Goal: Understand process/instructions: Learn how to perform a task or action

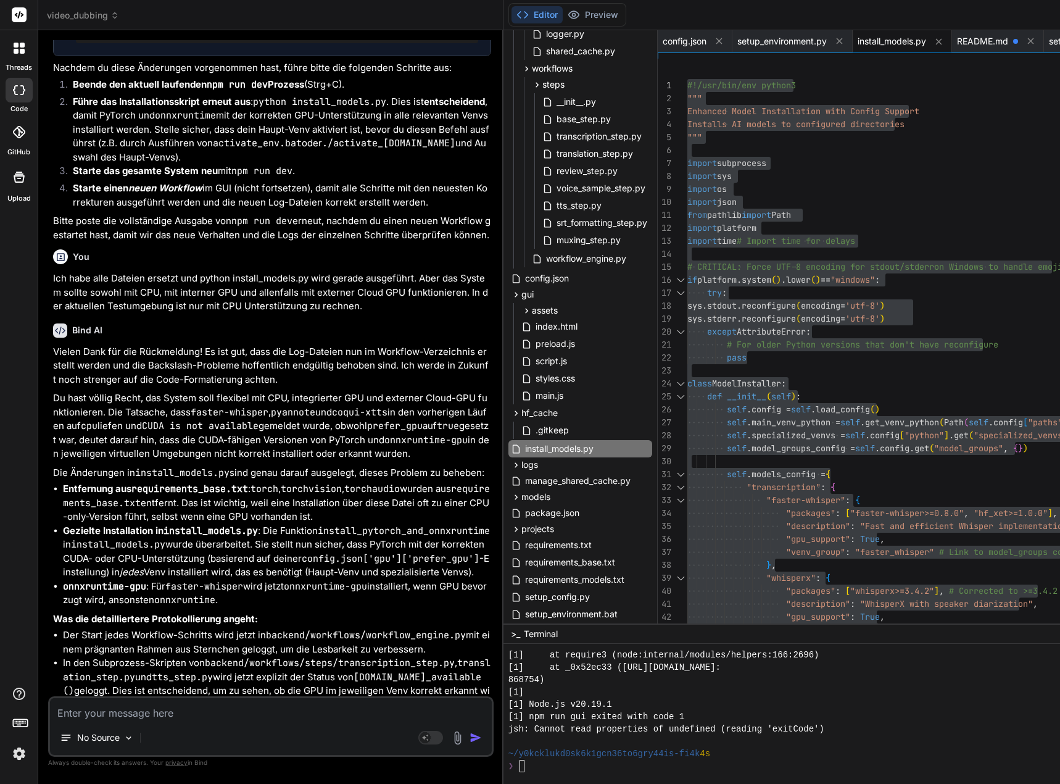
click at [68, 716] on textarea at bounding box center [271, 709] width 442 height 22
paste textarea "[0] [DATE] 17:57:15,720 - workflow.bb0cfb00-d731-4337-9716-fc316c2c0310 - ERROR…"
type textarea "[0] [DATE] 17:57:15,720 - workflow.bb0cfb00-d731-4337-9716-fc316c2c0310 - ERROR…"
type textarea "x"
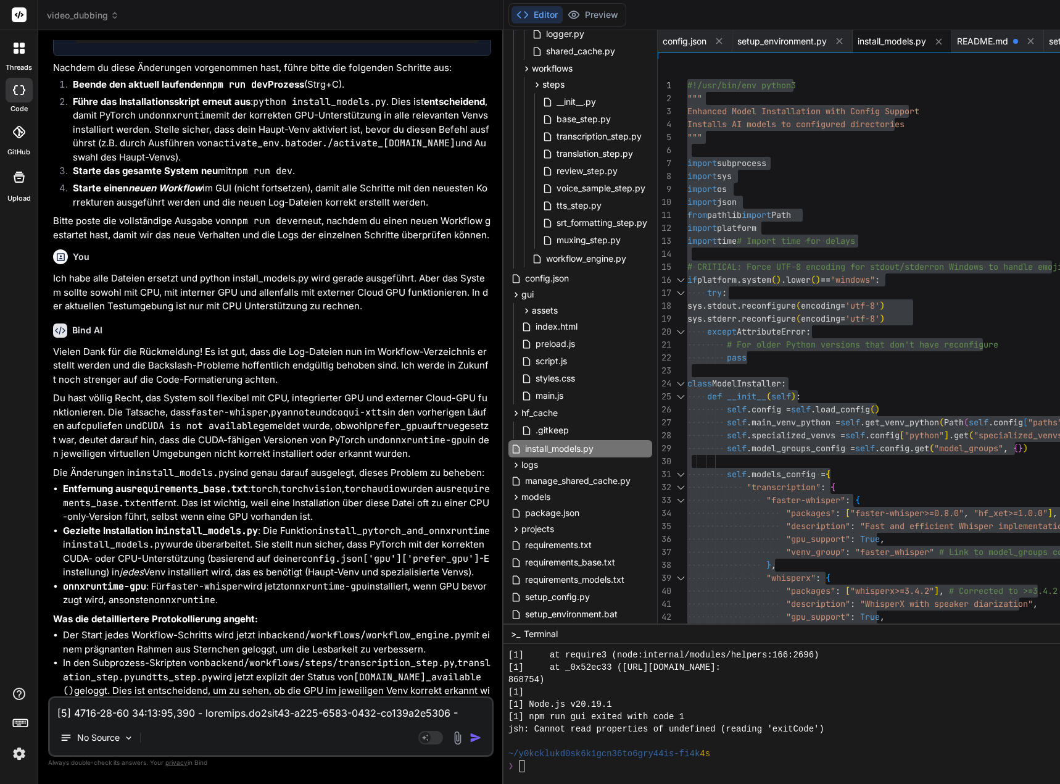
scroll to position [371, 0]
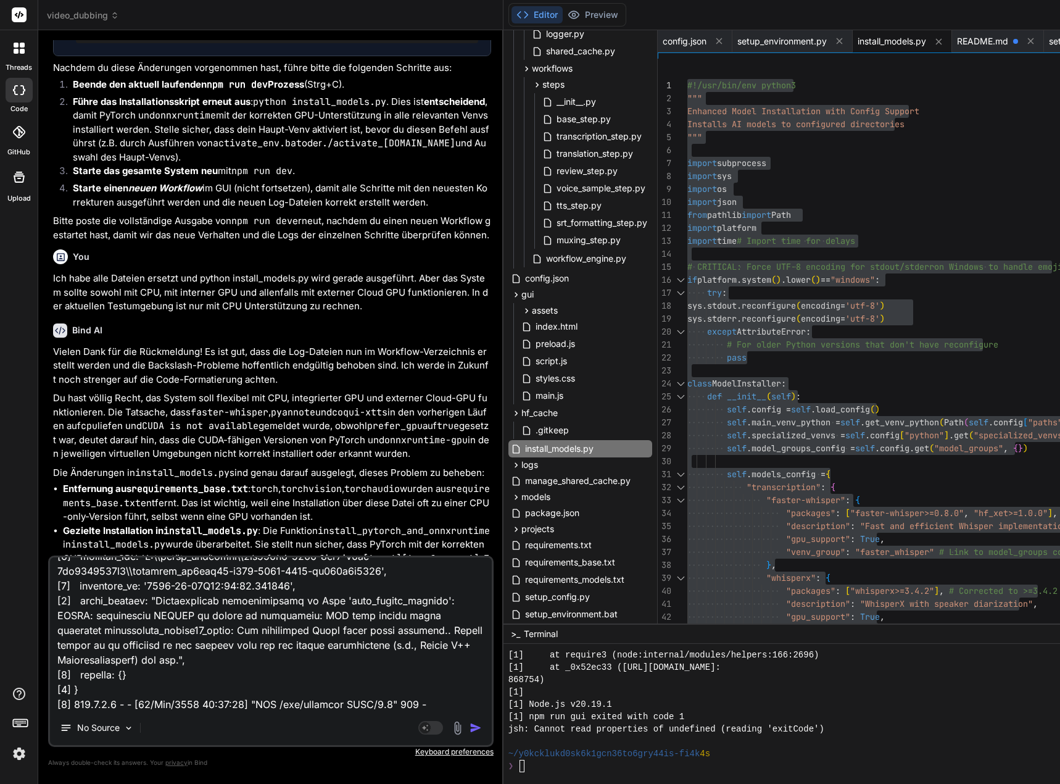
type textarea "[0] [DATE] 17:57:15,720 - workflow.bb0cfb00-d731-4337-9716-fc316c2c0310 - ERROR…"
click at [482, 727] on img "button" at bounding box center [476, 727] width 12 height 12
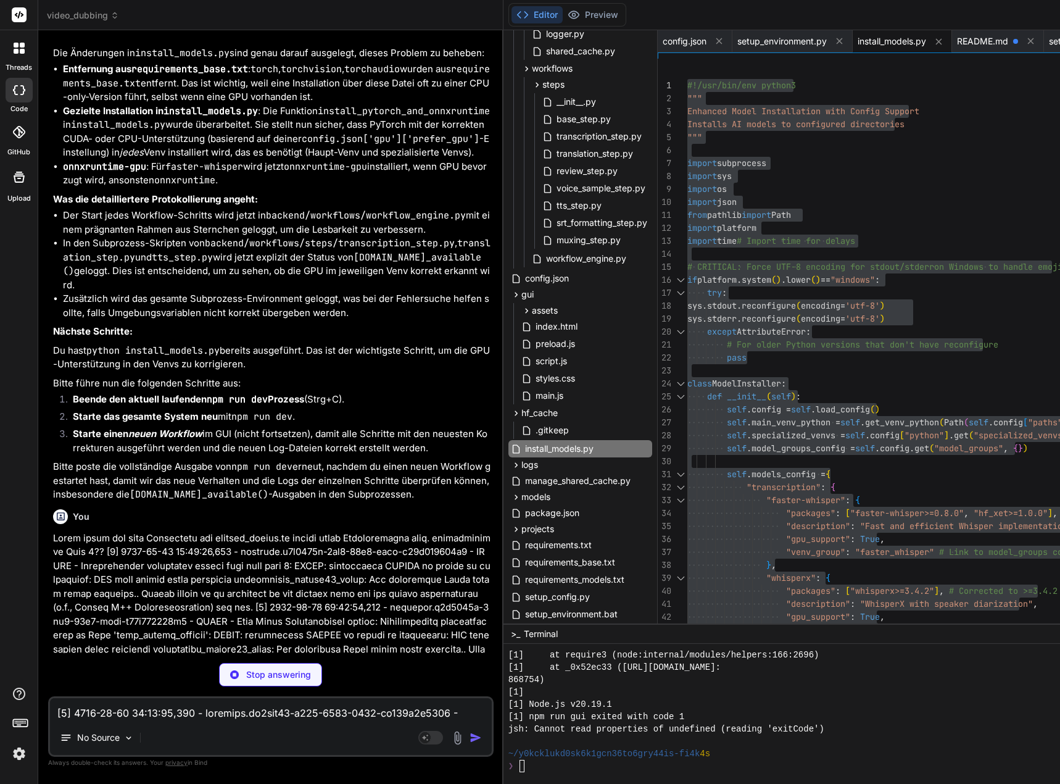
scroll to position [166602, 0]
type textarea "x"
type textarea "response = input("\nProceed with installation? (y/N): ").strip().lower() if res…"
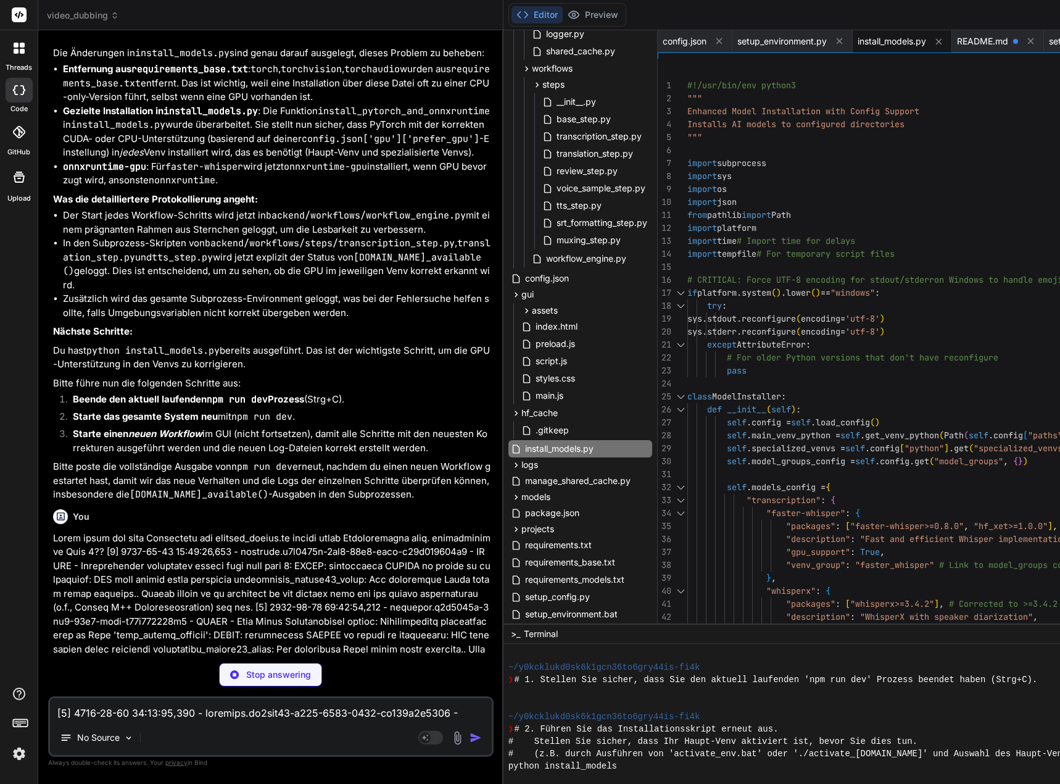
type textarea "x"
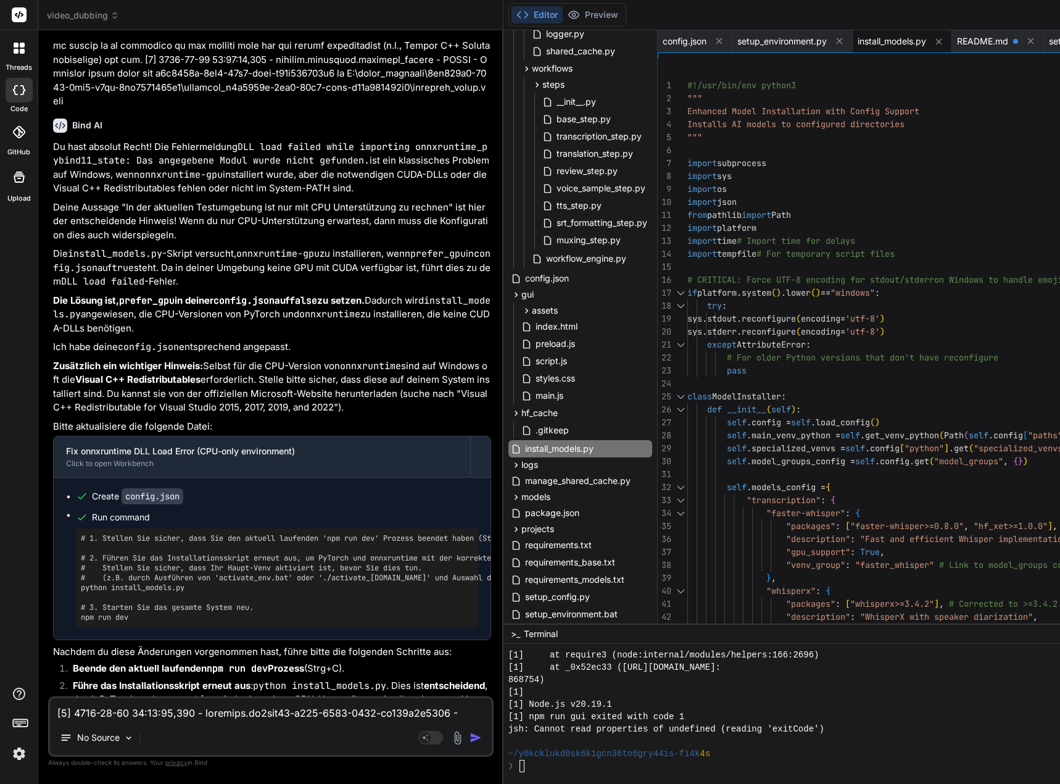
scroll to position [167276, 0]
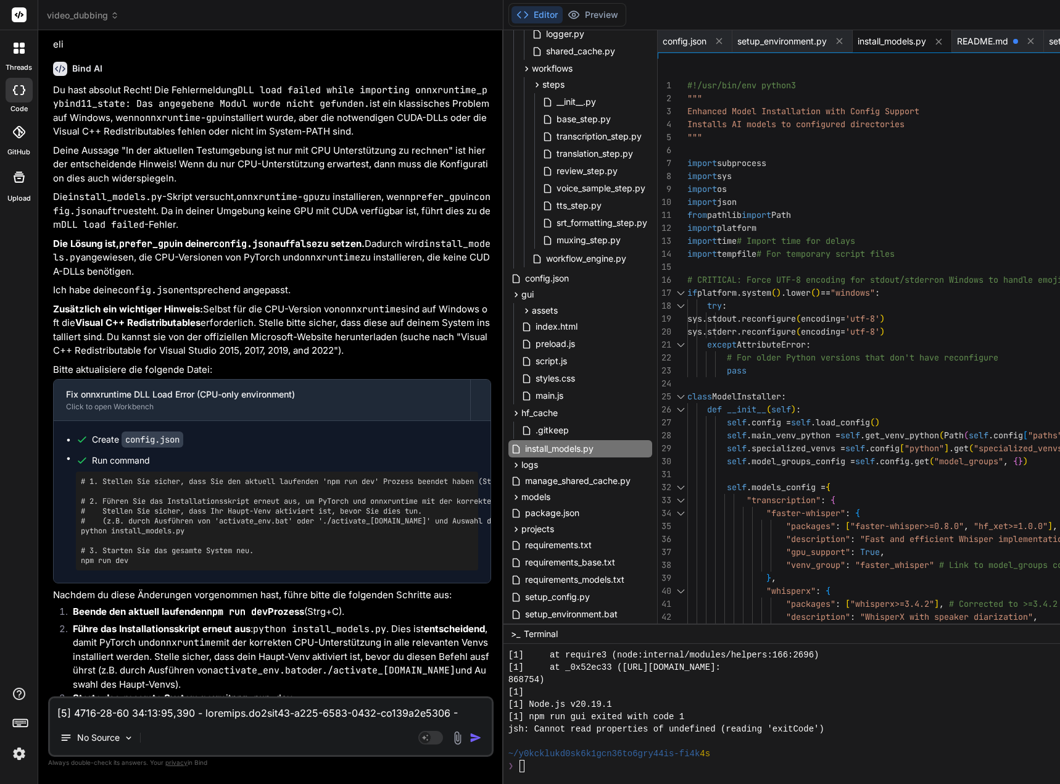
drag, startPoint x: 418, startPoint y: 343, endPoint x: 314, endPoint y: 357, distance: 105.2
copy li "Visual C++ Redistributable for Visual Studio 2015, 2017, 2019, and 2022"
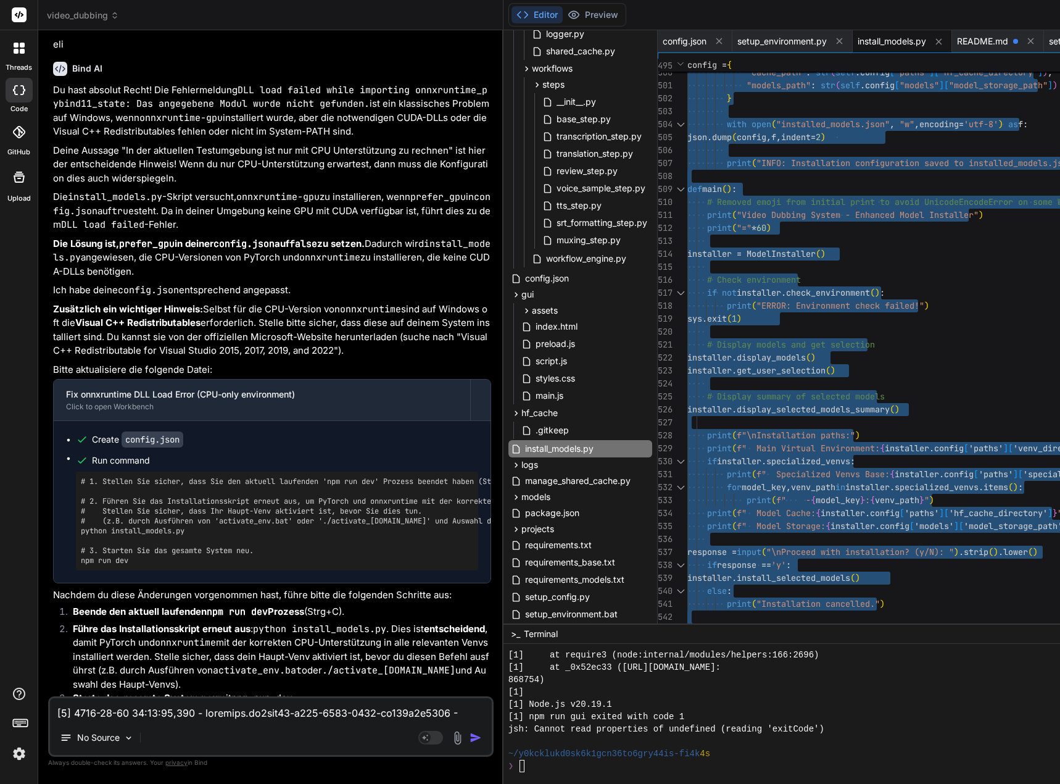
type textarea "#!/usr/bin/env python3 """ Enhanced Model Installation with Config Support Inst…"
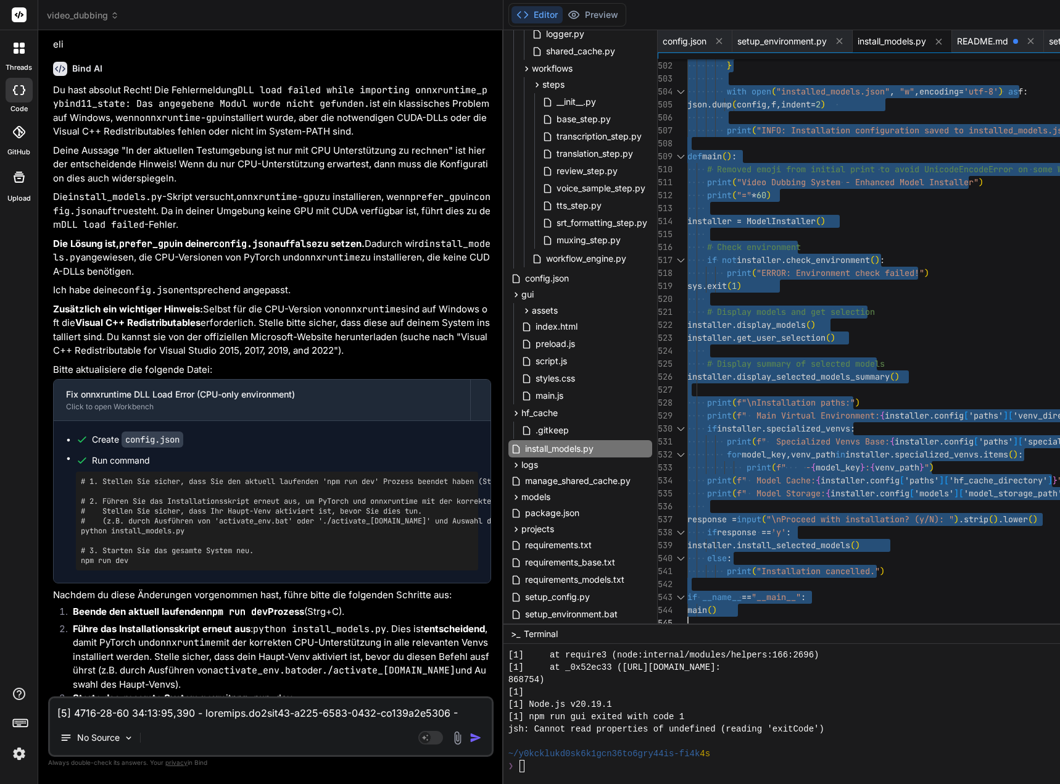
drag, startPoint x: 698, startPoint y: 83, endPoint x: 787, endPoint y: 673, distance: 597.1
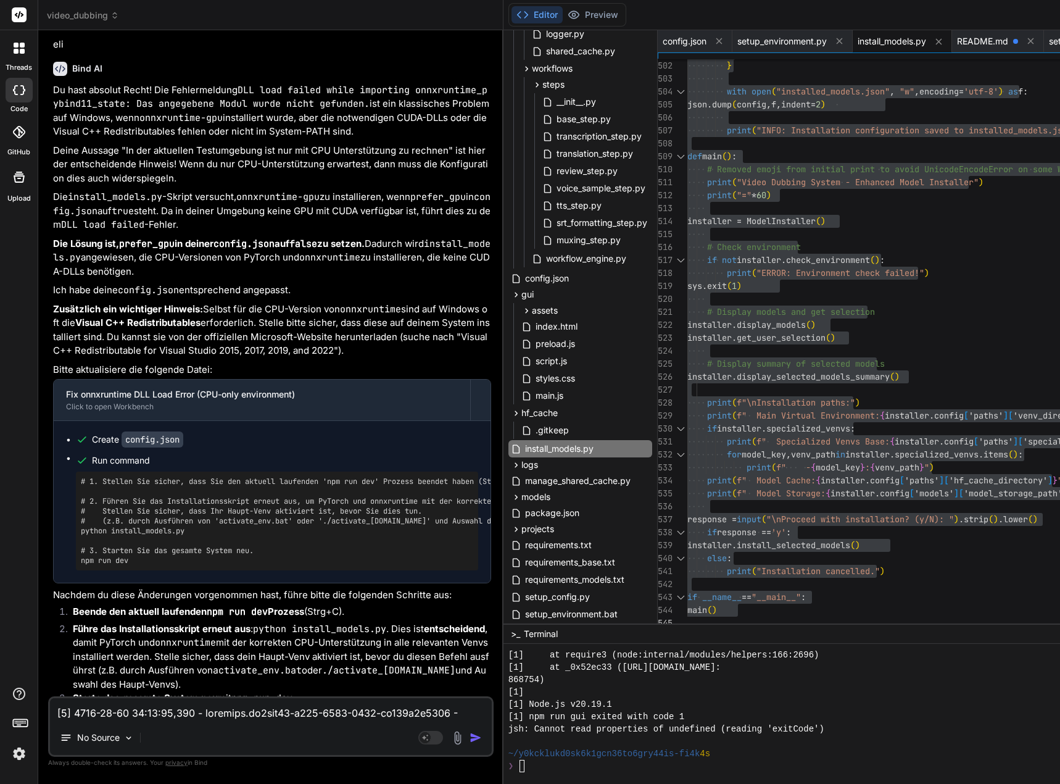
drag, startPoint x: 194, startPoint y: 590, endPoint x: 85, endPoint y: 586, distance: 109.9
copy pre "python install_models.py"
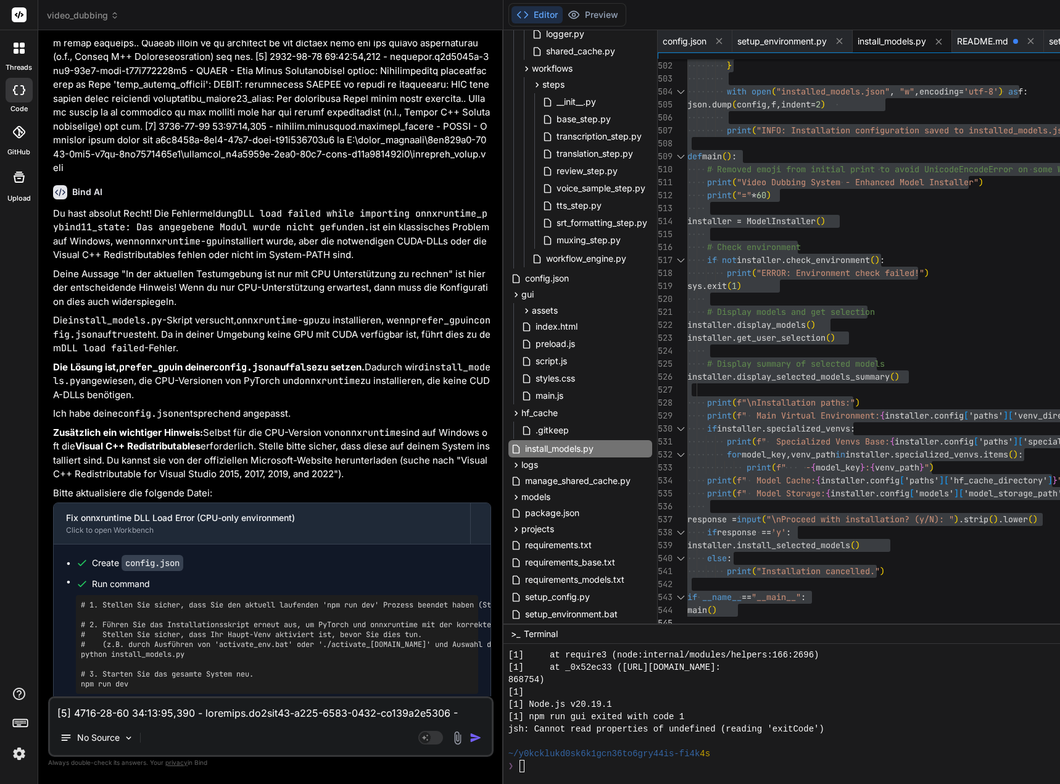
scroll to position [167276, 0]
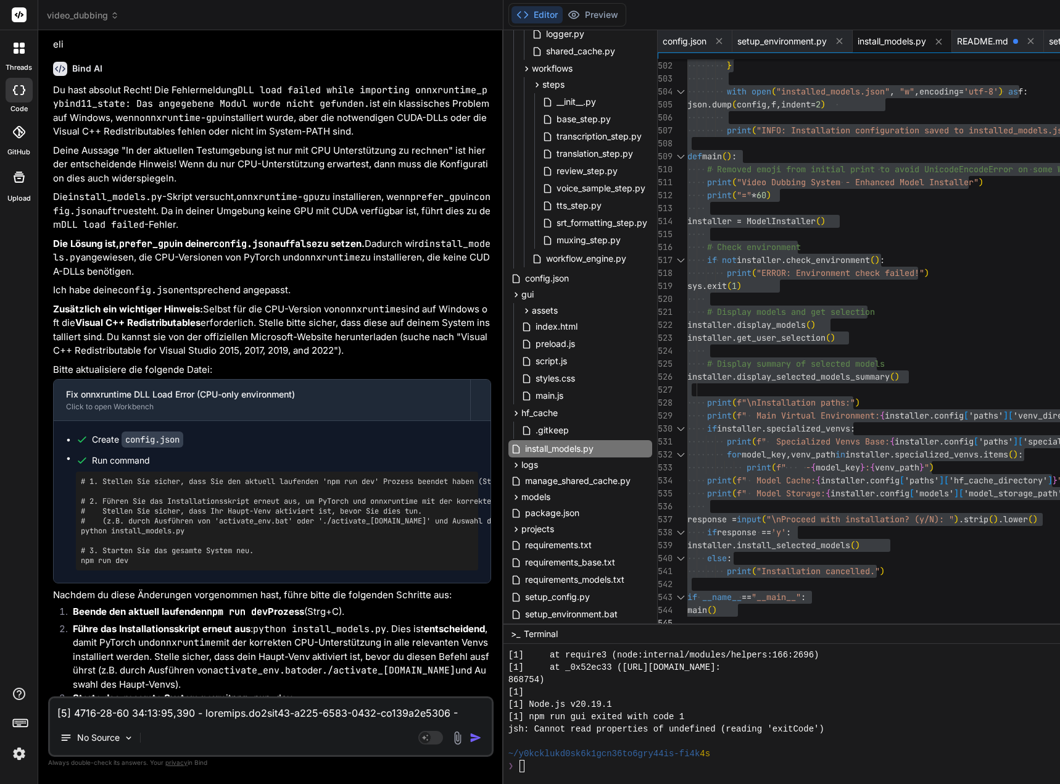
click at [82, 715] on textarea at bounding box center [271, 709] width 442 height 22
type textarea "M"
type textarea "x"
type textarea "MU"
type textarea "x"
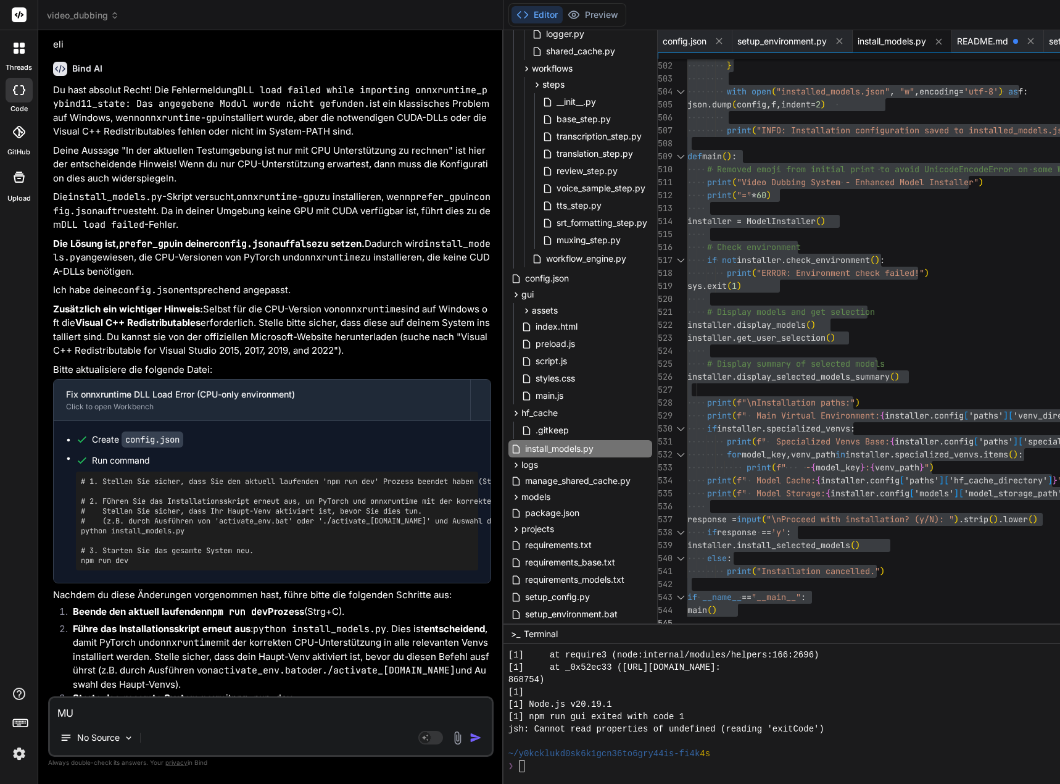
type textarea "MUs"
type textarea "x"
type textarea "MUss"
type textarea "x"
type textarea "MUs"
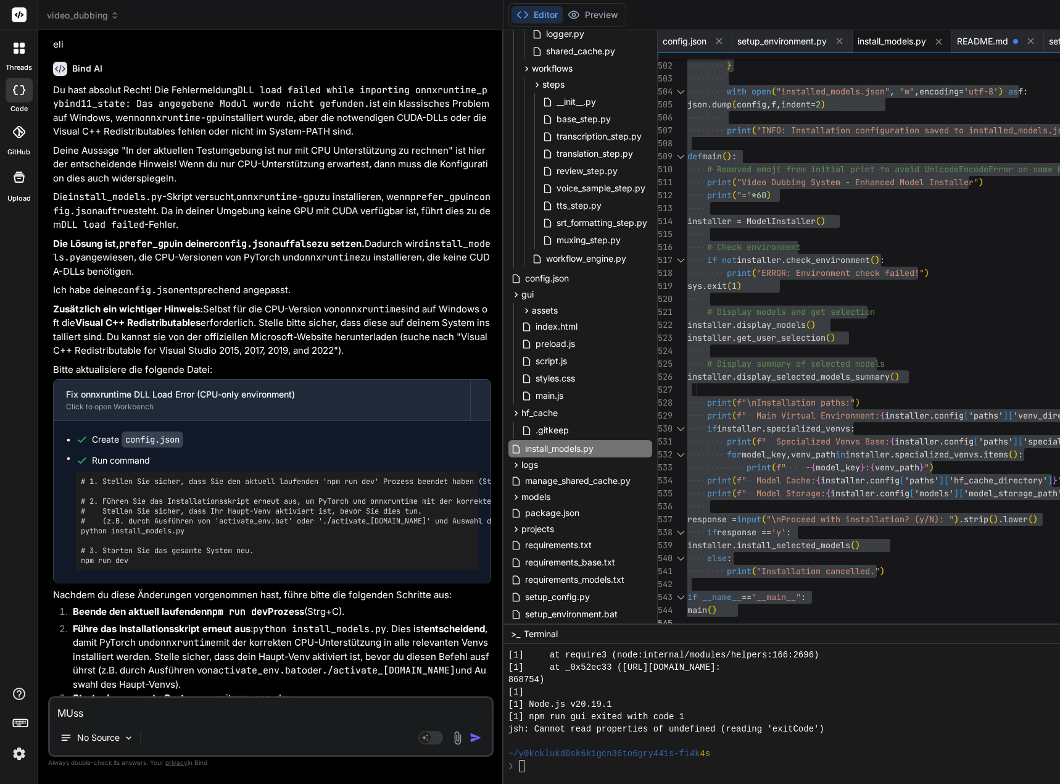
type textarea "x"
type textarea "MU"
type textarea "x"
type textarea "M"
type textarea "x"
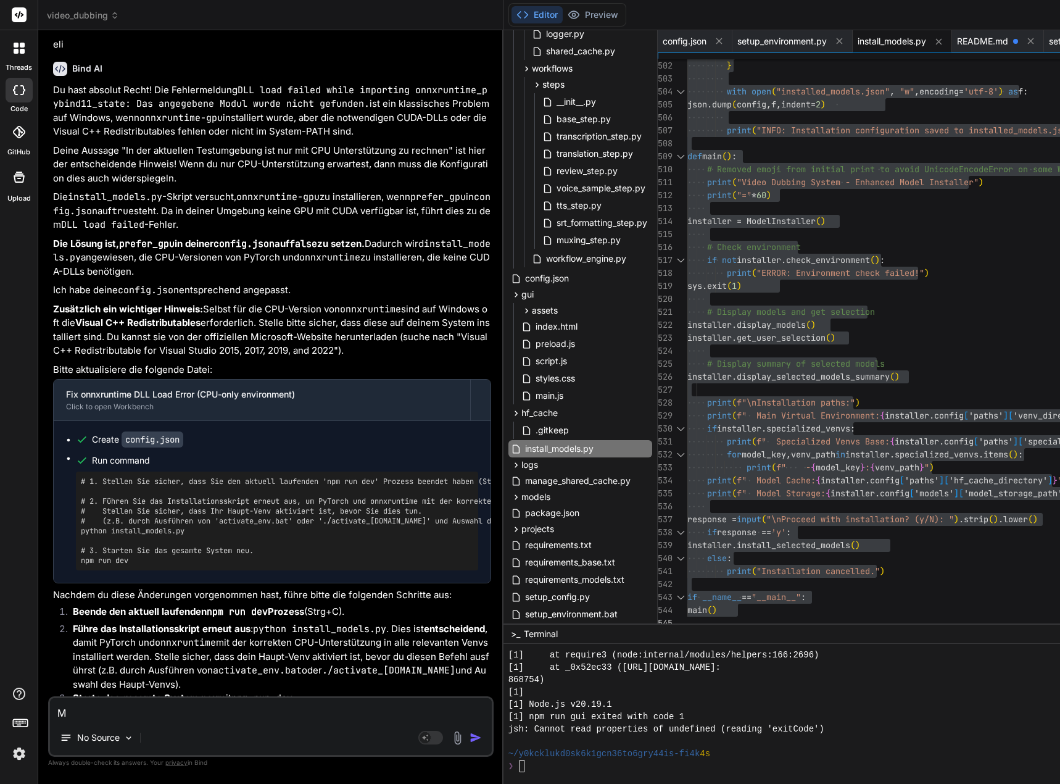
type textarea "Mu"
type textarea "x"
type textarea "Mus"
type textarea "x"
type textarea "Muss"
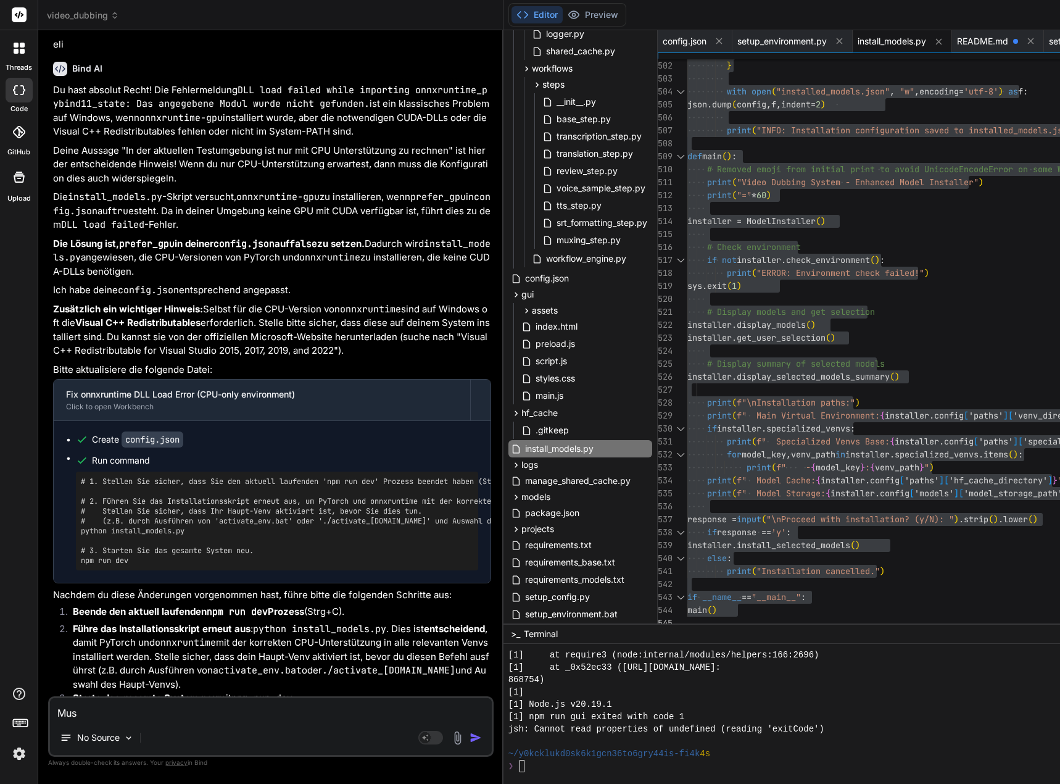
type textarea "x"
type textarea "Muss"
type textarea "x"
type textarea "Muss d"
type textarea "x"
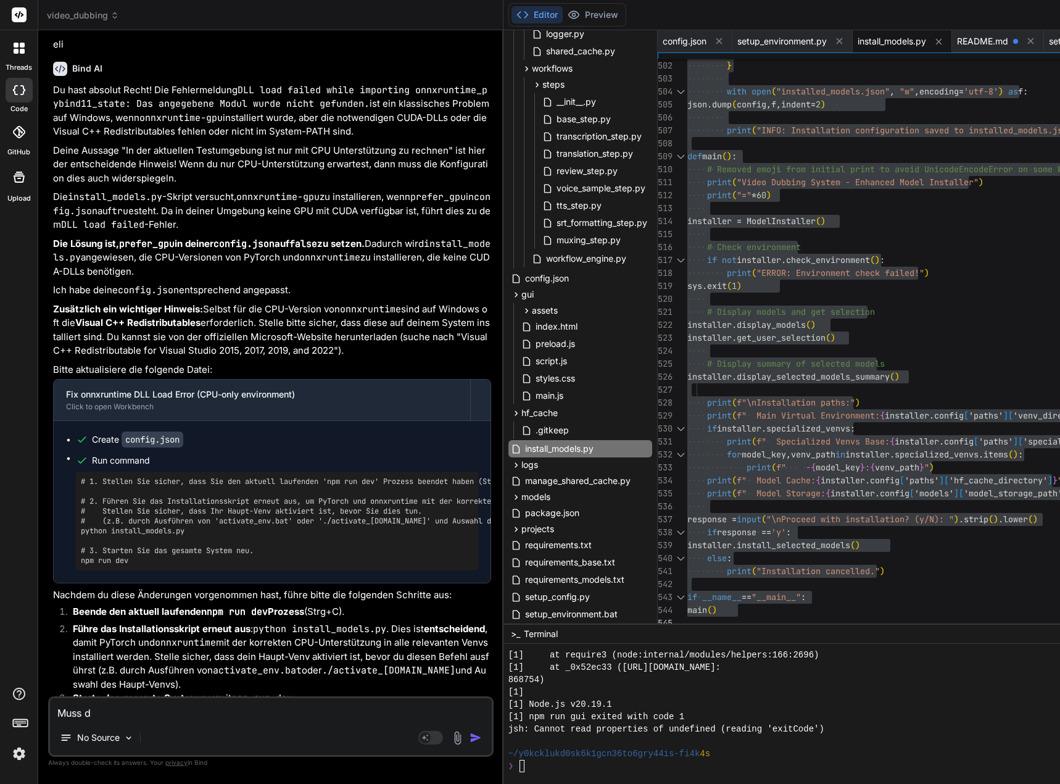
type textarea "Muss di"
type textarea "x"
type textarea "Muss die"
type textarea "x"
type textarea "Muss dies"
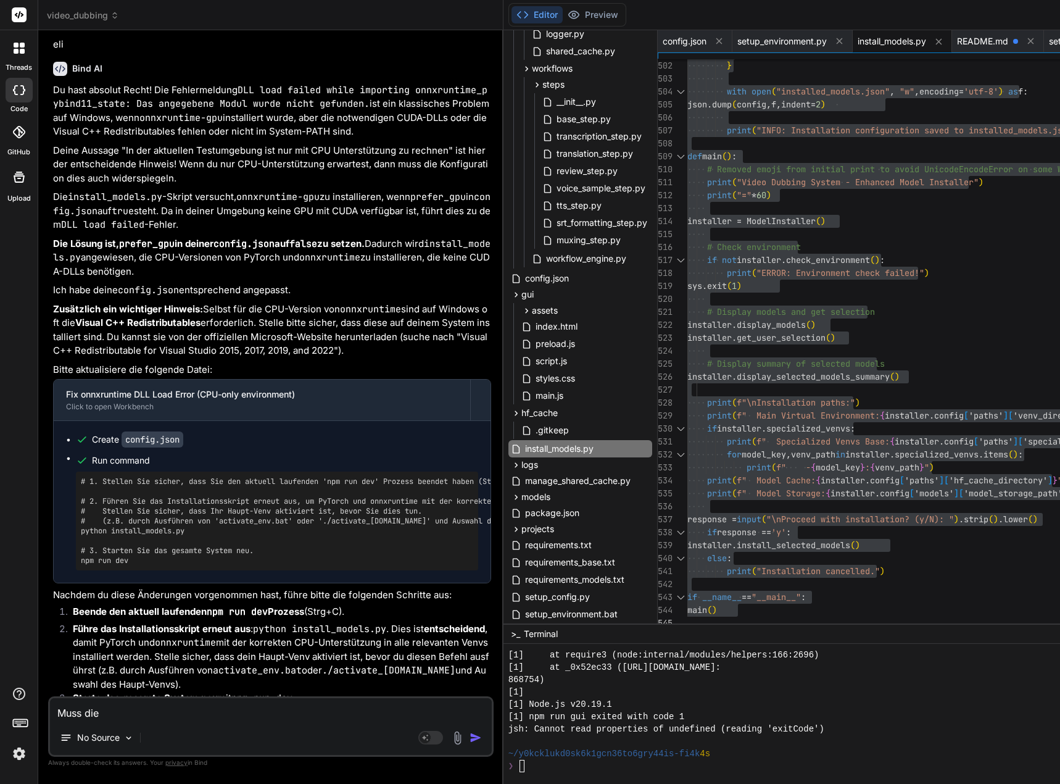
type textarea "x"
type textarea "Muss dies"
type textarea "x"
type textarea "Muss dies n"
type textarea "x"
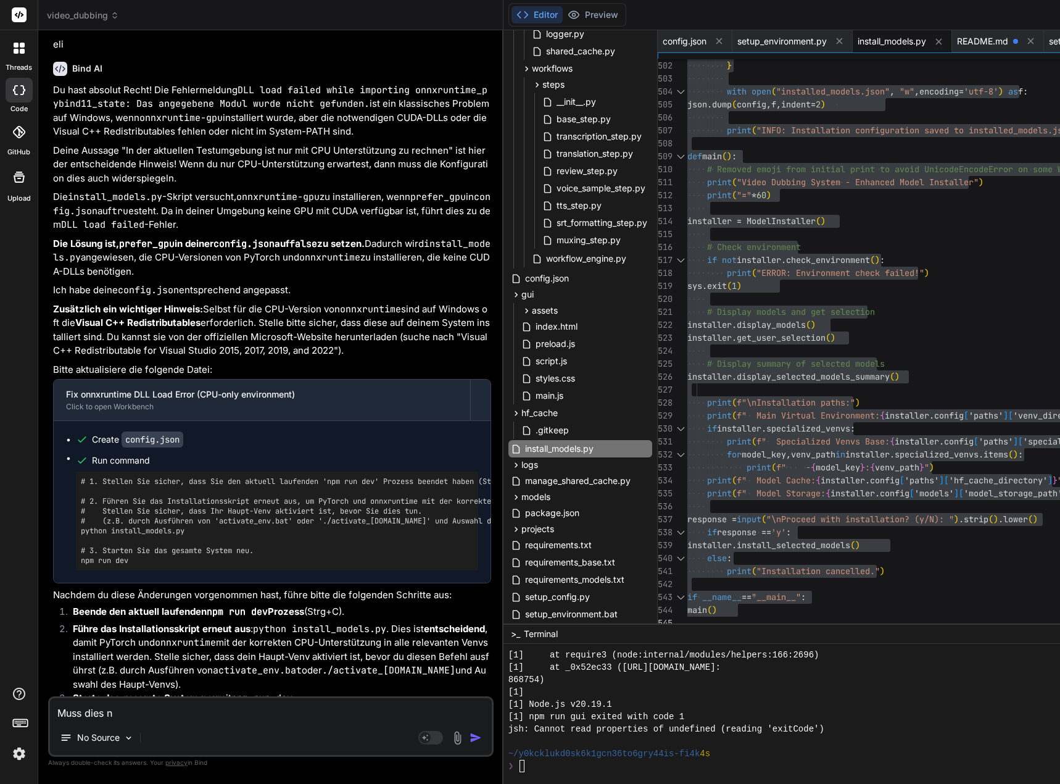
type textarea "Muss dies nu"
type textarea "x"
type textarea "Muss dies nur"
type textarea "x"
type textarea "Muss dies nur"
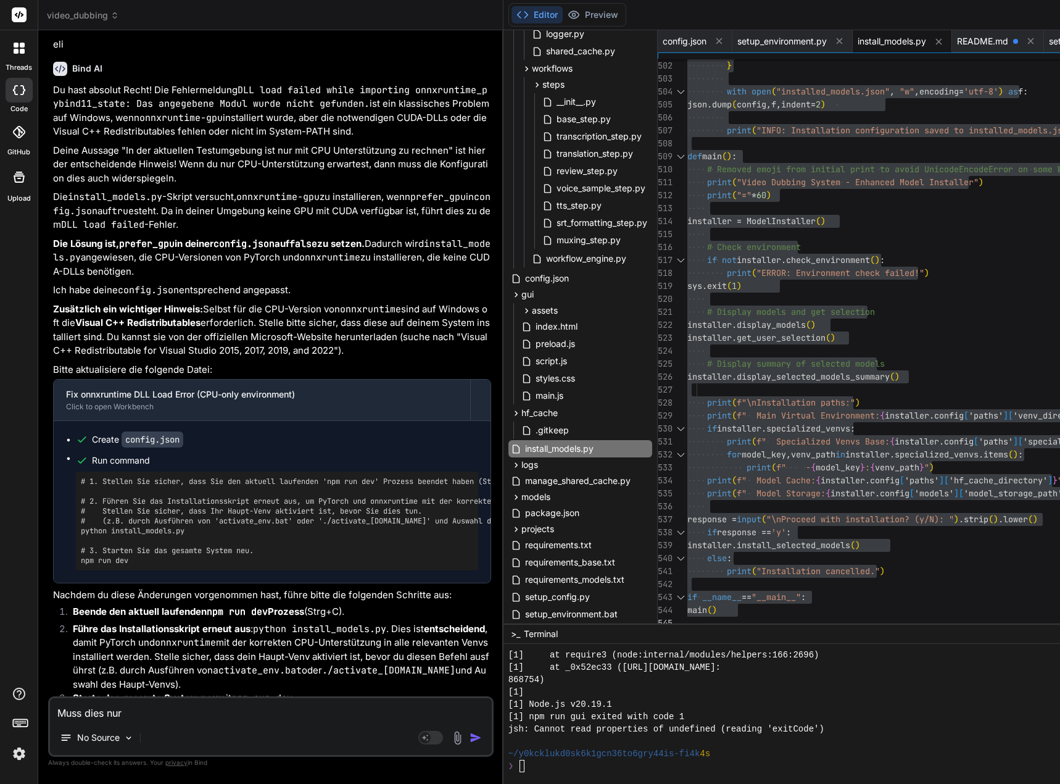
type textarea "x"
type textarea "Muss dies nur f"
type textarea "x"
type textarea "Muss dies nur fü"
type textarea "x"
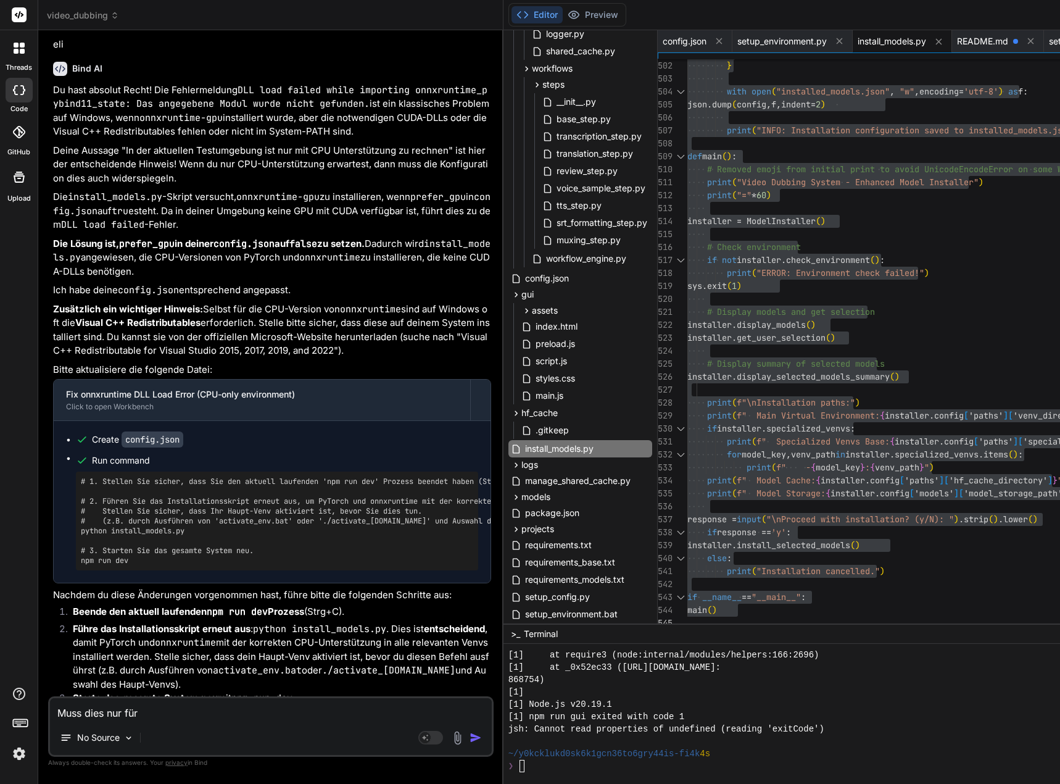
type textarea "Muss dies nur für"
type textarea "x"
type textarea "Muss dies nur für d"
type textarea "x"
type textarea "Muss dies nur für di"
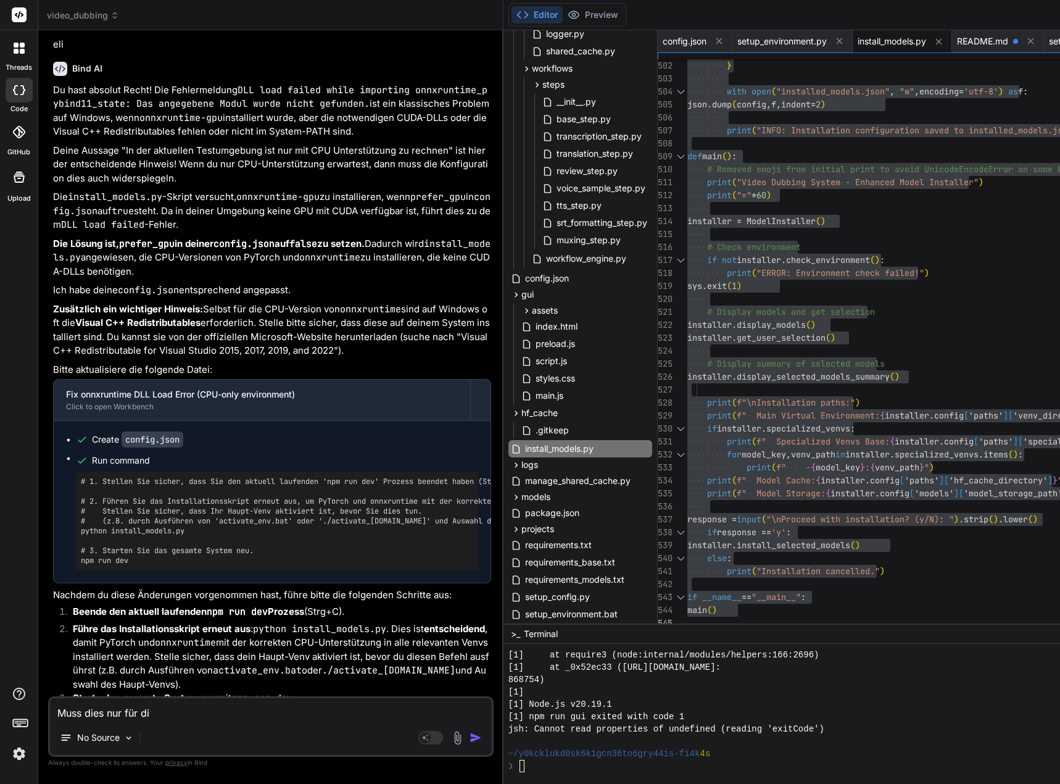
type textarea "x"
type textarea "Muss dies nur für die"
type textarea "x"
drag, startPoint x: 112, startPoint y: 593, endPoint x: 191, endPoint y: 590, distance: 79.0
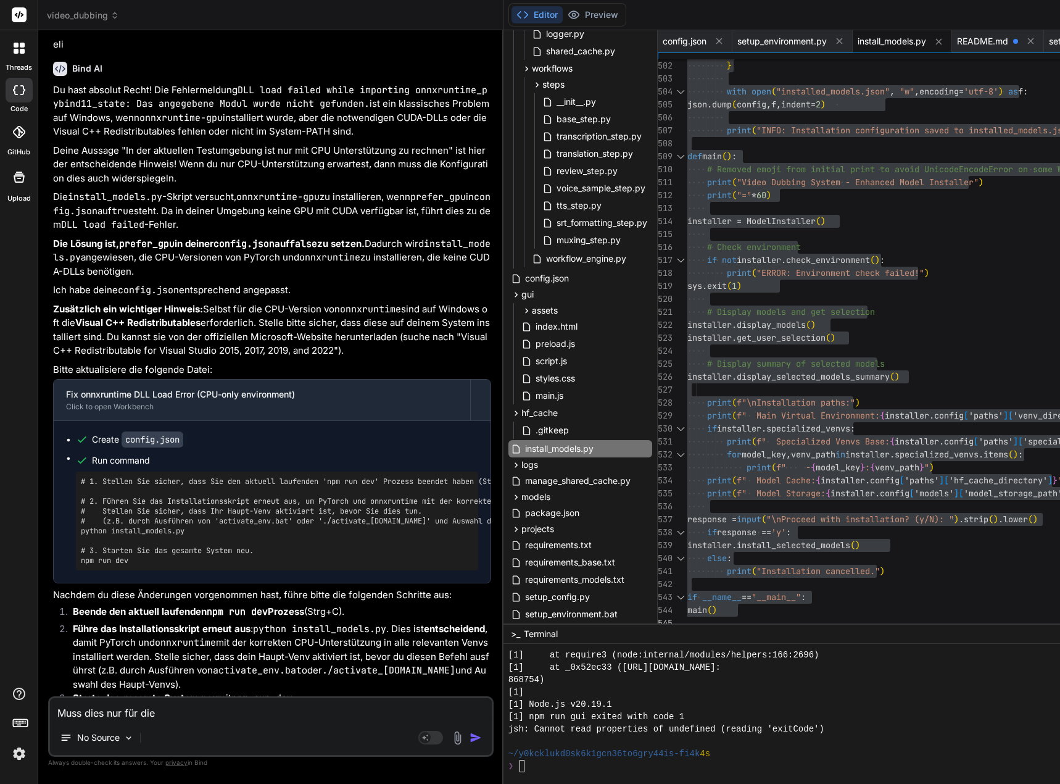
copy pre "install_models.py"
drag, startPoint x: 86, startPoint y: 712, endPoint x: 98, endPoint y: 713, distance: 12.4
click at [86, 712] on textarea "Muss dies nur für die" at bounding box center [271, 709] width 442 height 22
paste textarea "install_models.py"
type textarea "Muss install_models.pydies nur für die"
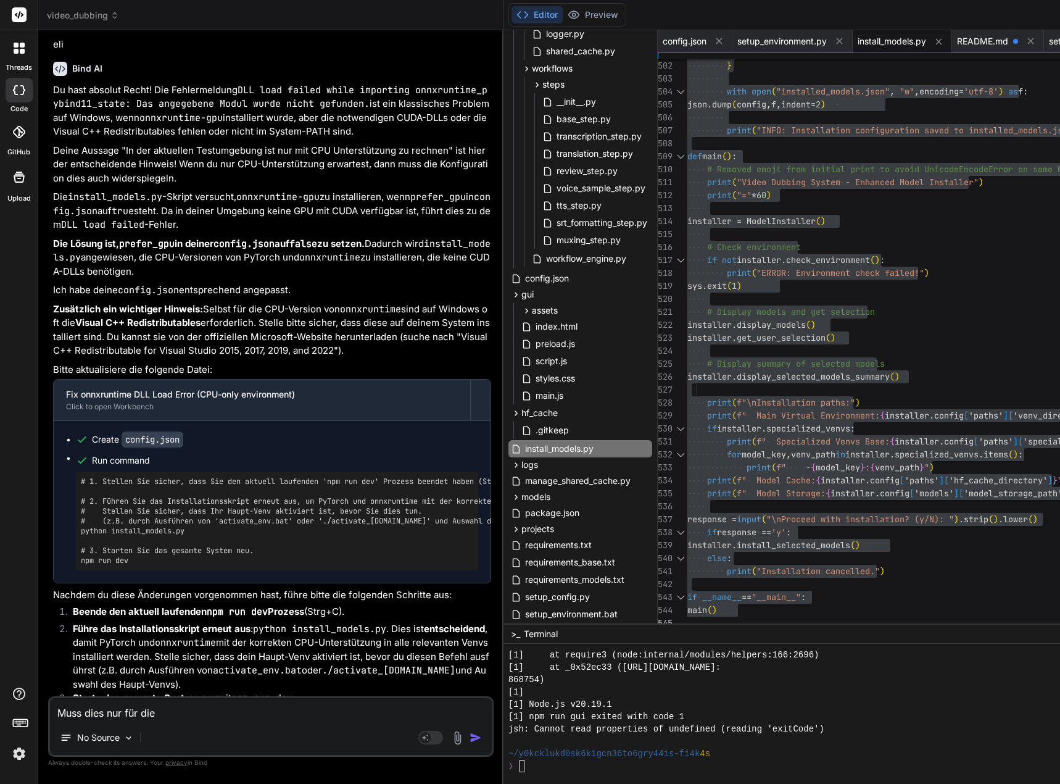
type textarea "x"
type textarea "Muss install_models.py dies nur für die"
type textarea "x"
type textarea "Muss install_models.py ies nur für die"
type textarea "x"
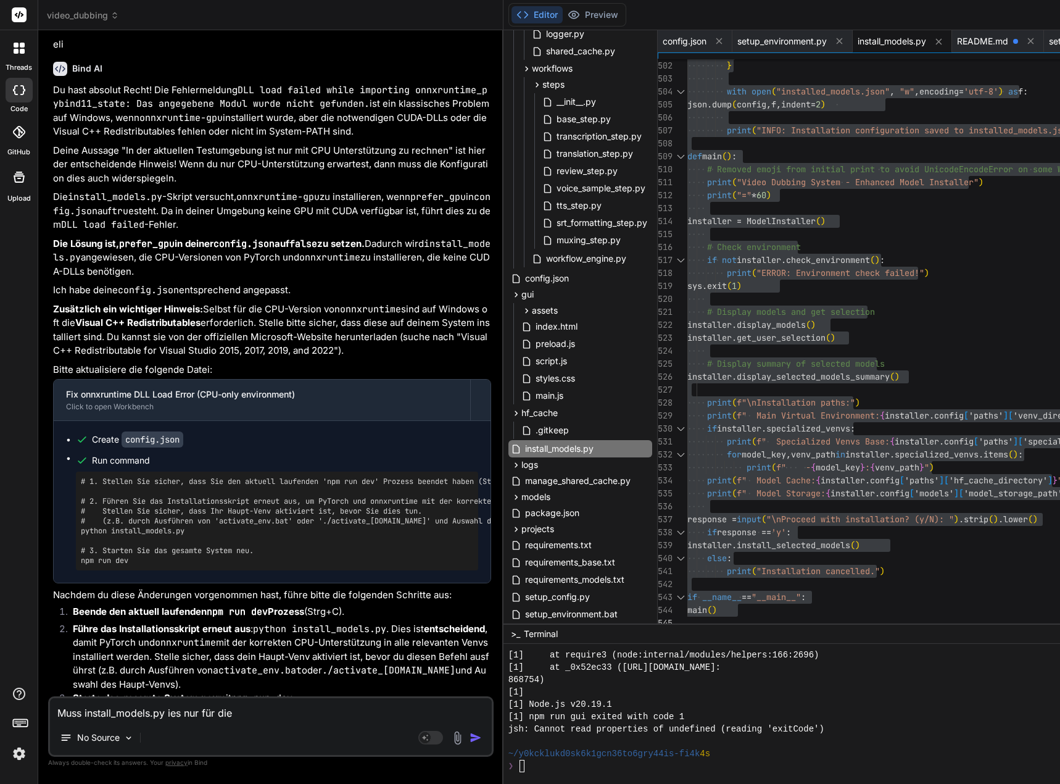
type textarea "Muss install_models.py es nur für die"
type textarea "x"
type textarea "Muss install_models.py s nur für die"
type textarea "x"
type textarea "Muss install_models.py nur für die"
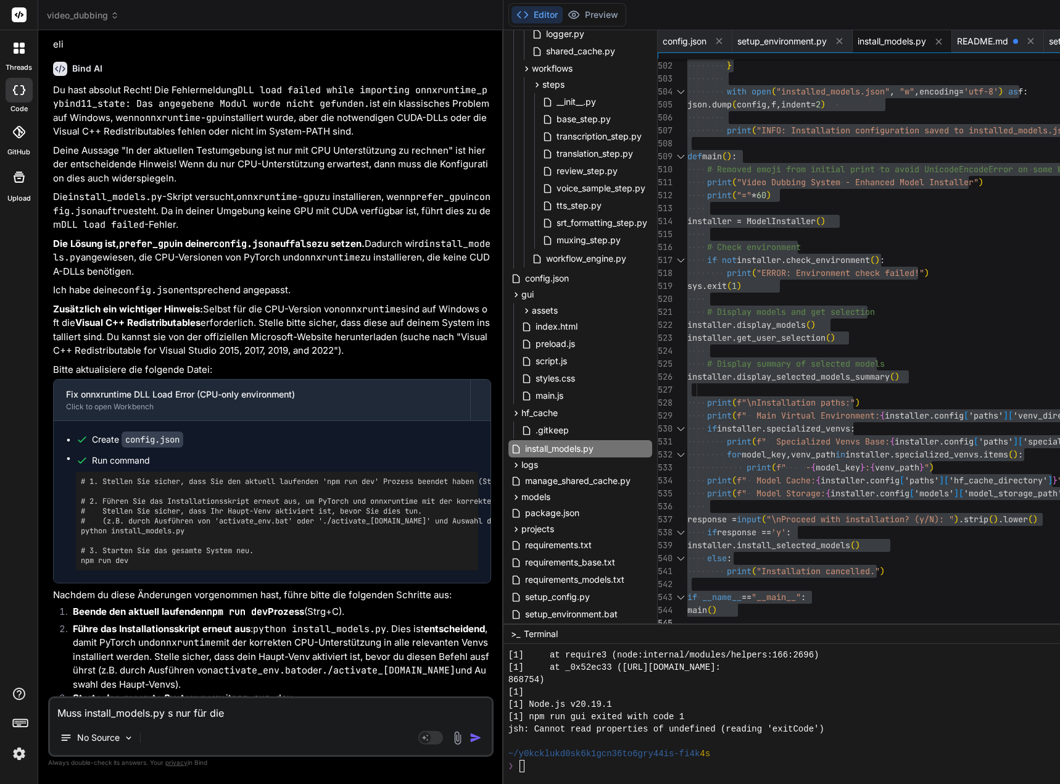
type textarea "x"
type textarea "Muss install_models.py nur für die"
type textarea "x"
type textarea "Muss install_models.py nur für di"
type textarea "x"
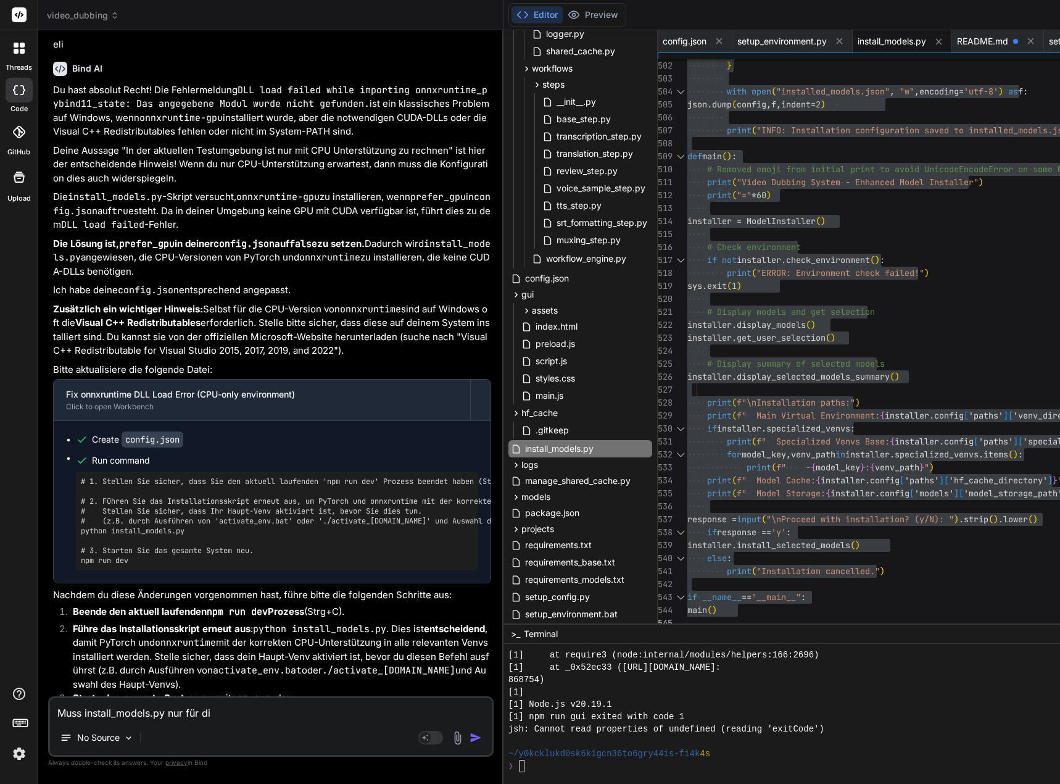
type textarea "Muss install_models.py nur für d"
type textarea "x"
type textarea "Muss install_models.py nur für"
type textarea "x"
type textarea "Muss install_models.py nur für T"
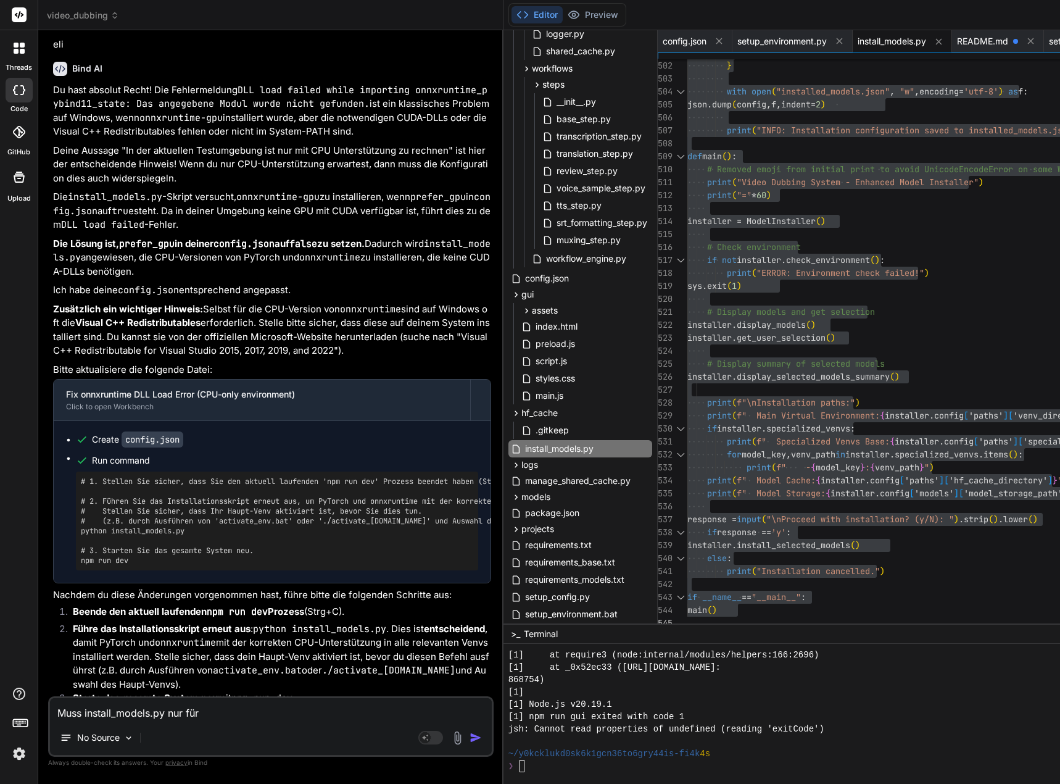
type textarea "x"
type textarea "Muss install_models.py nur für Tr"
type textarea "x"
type textarea "Muss install_models.py nur für Tra"
type textarea "x"
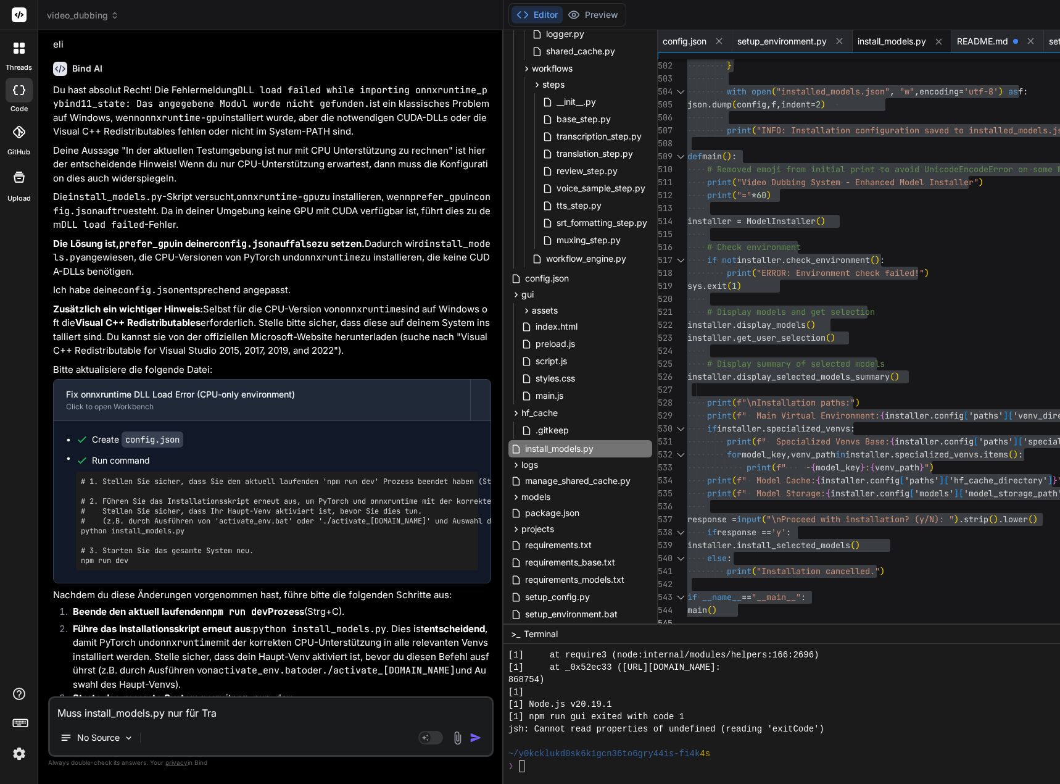
type textarea "Muss install_models.py nur für Tran"
type textarea "x"
type textarea "Muss install_models.py nur für Trans"
type textarea "x"
type textarea "Muss install_models.py nur für Transl"
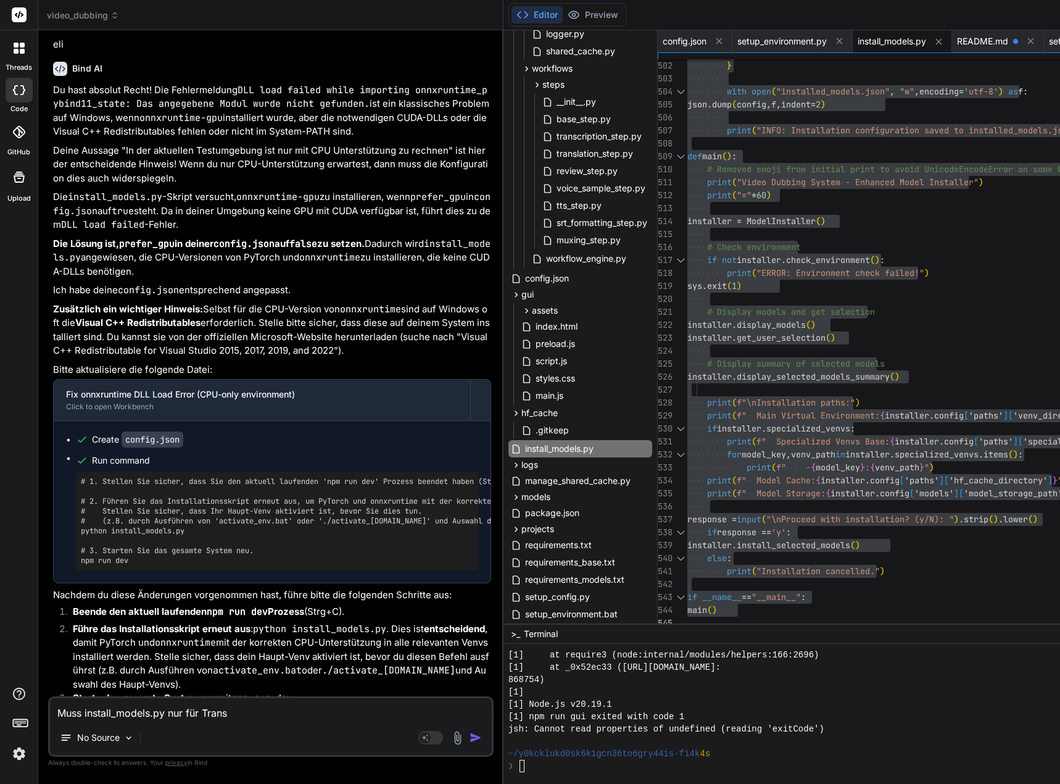
type textarea "x"
type textarea "Muss install_models.py nur für Transla"
type textarea "x"
type textarea "Muss install_models.py nur für Translat"
type textarea "x"
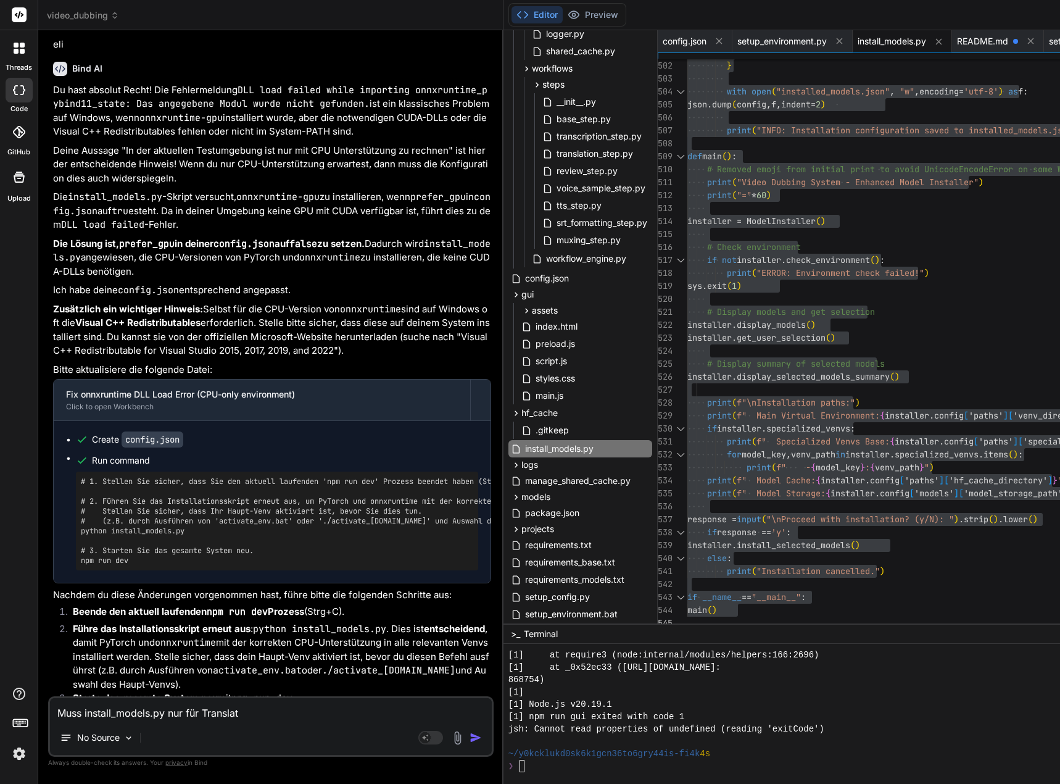
type textarea "Muss install_models.py nur für Translati"
type textarea "x"
type textarea "Muss install_models.py nur für Translatio"
type textarea "x"
type textarea "Muss install_models.py nur für Translation"
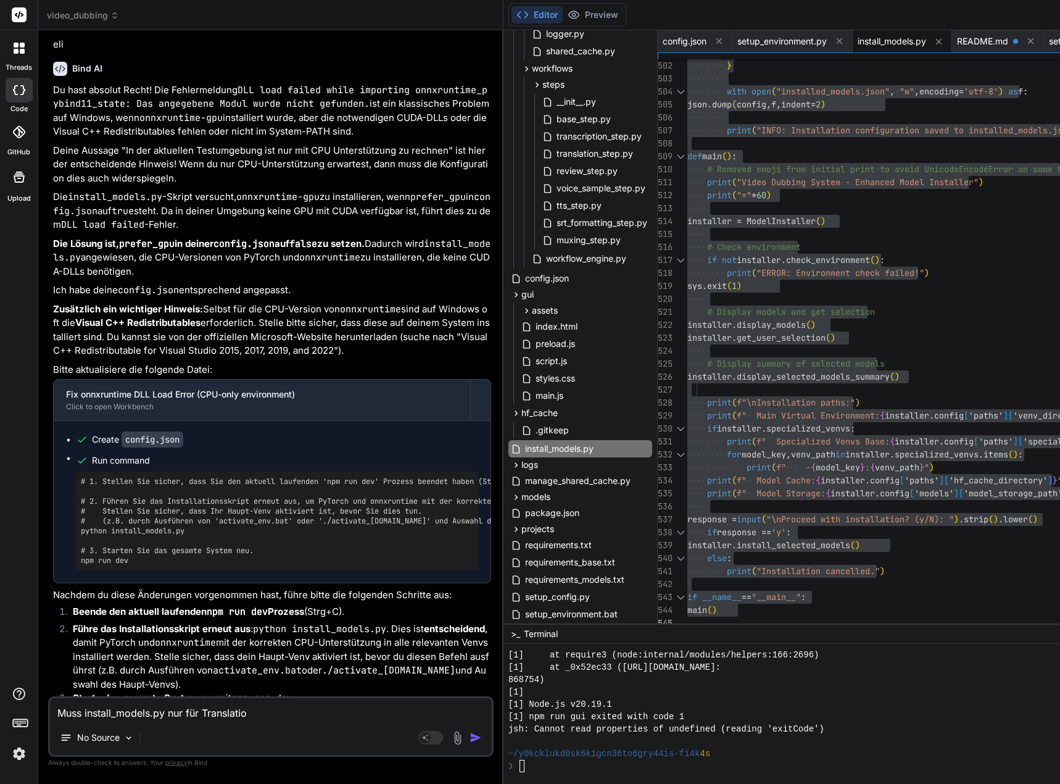
type textarea "x"
type textarea "Muss install_models.py nur für Translation"
type textarea "x"
type textarea "Muss install_models.py nur für Translation o"
type textarea "x"
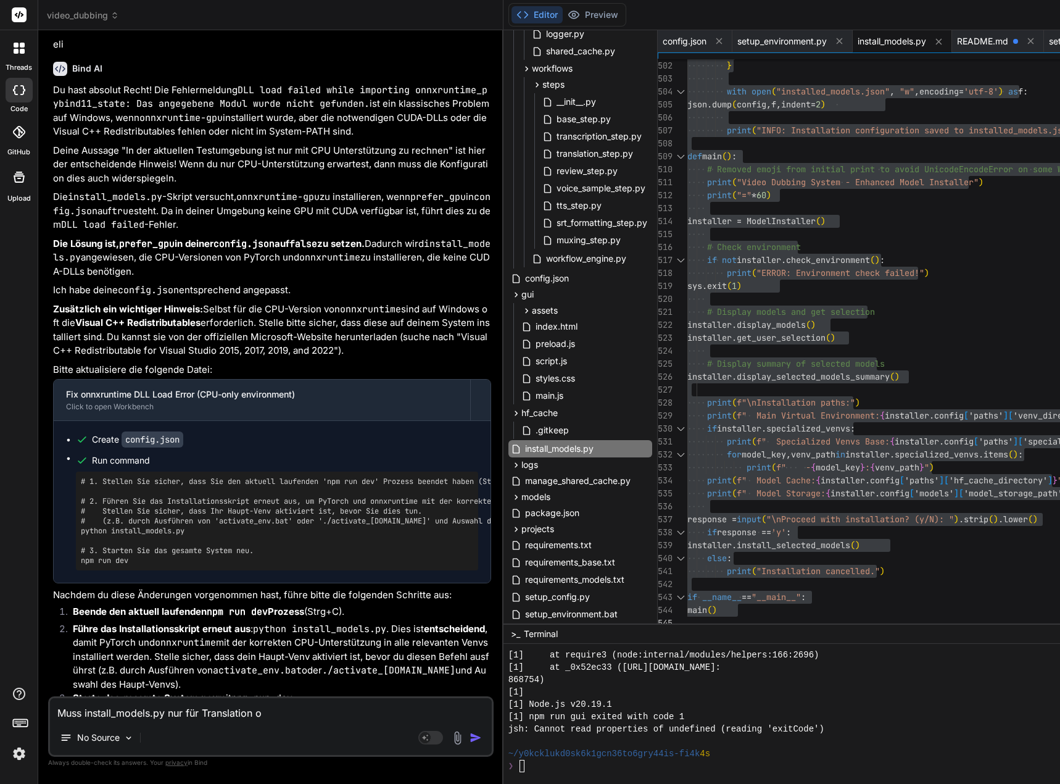
type textarea "Muss install_models.py nur für Translation od"
type textarea "x"
type textarea "Muss install_models.py nur für Translation ode"
type textarea "x"
type textarea "Muss install_models.py nur für Translation oder"
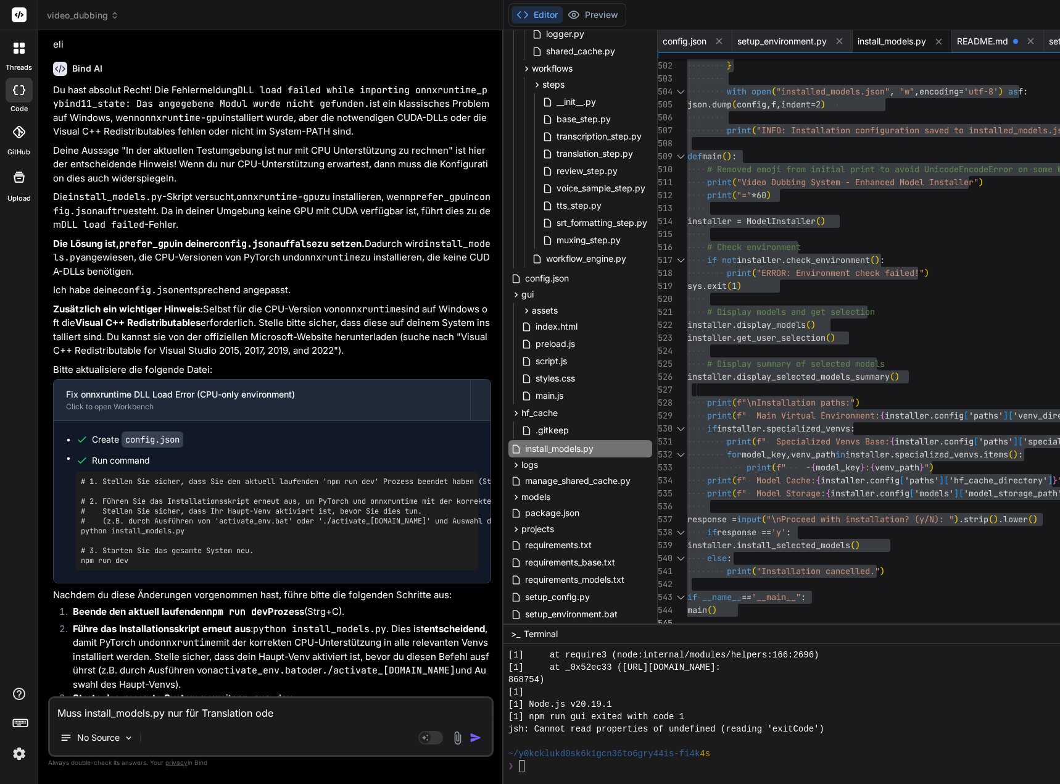
type textarea "x"
type textarea "Muss install_models.py nur für Translation oder"
type textarea "x"
type textarea "Muss install_models.py nur für Translation oder a"
type textarea "x"
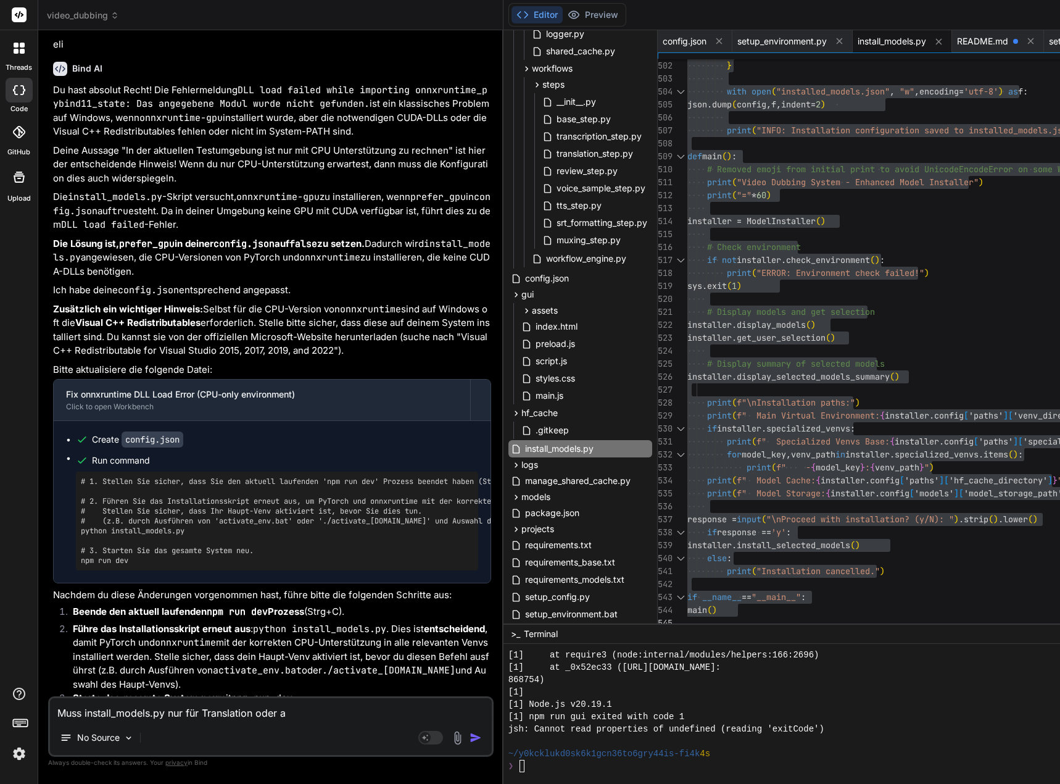
type textarea "Muss install_models.py nur für Translation oder au"
type textarea "x"
type textarea "Muss install_models.py nur für Translation oder auc"
type textarea "x"
type textarea "Muss install_models.py nur für Translation oder auch"
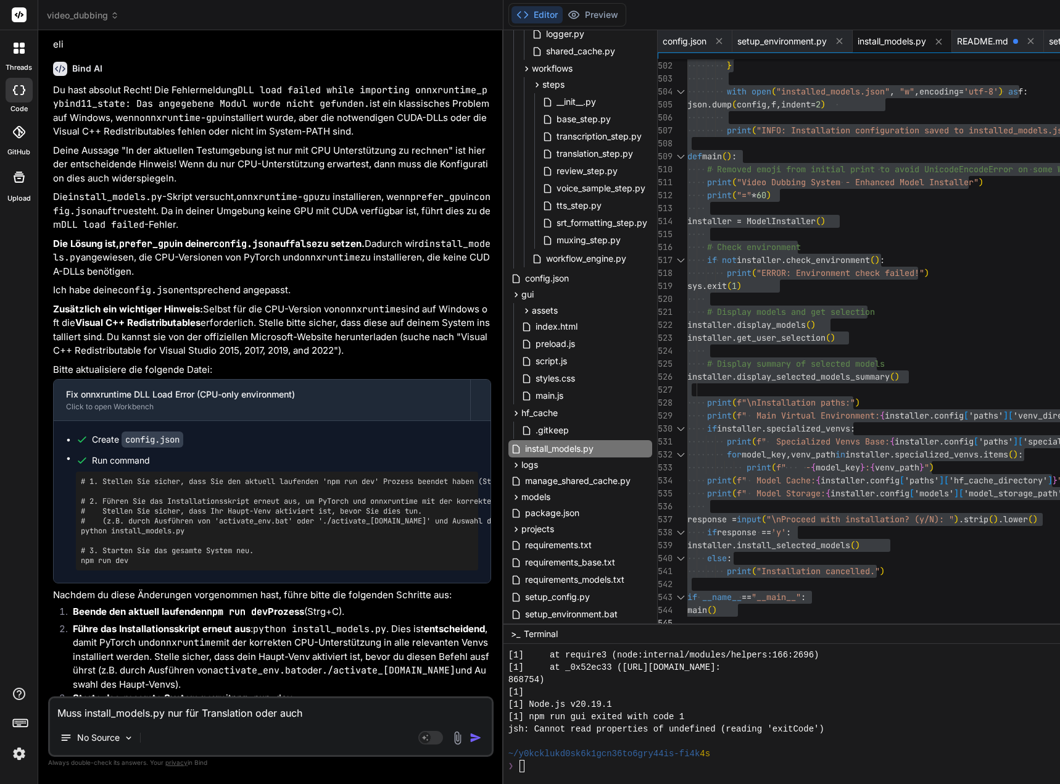
type textarea "x"
type textarea "Muss install_models.py nur für Translation oder auch"
type textarea "x"
type textarea "Muss install_models.py nur für Translation oder auch f"
type textarea "x"
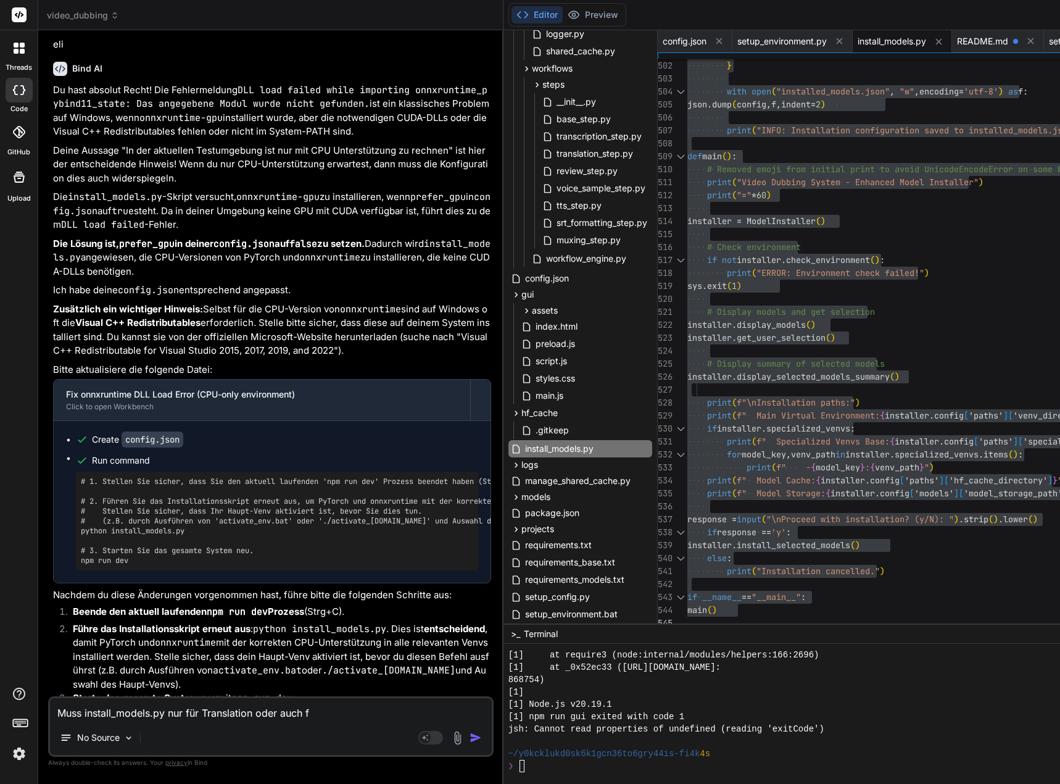
type textarea "Muss install_models.py nur für Translation oder auch fü"
type textarea "x"
type textarea "Muss install_models.py nur für Translation oder auch für"
type textarea "x"
type textarea "Muss install_models.py nur für Translation oder auch für"
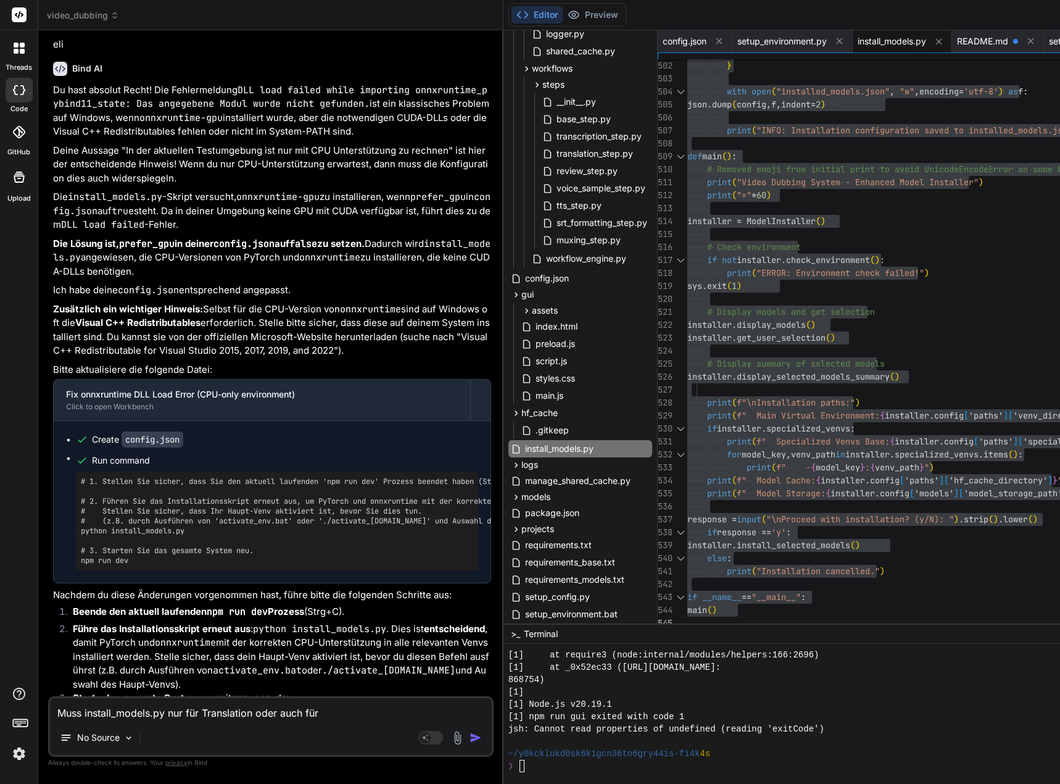
type textarea "x"
type textarea "Muss install_models.py nur für Translation oder auch für T"
type textarea "x"
type textarea "Muss install_models.py nur für Translation oder auch für Tr"
type textarea "x"
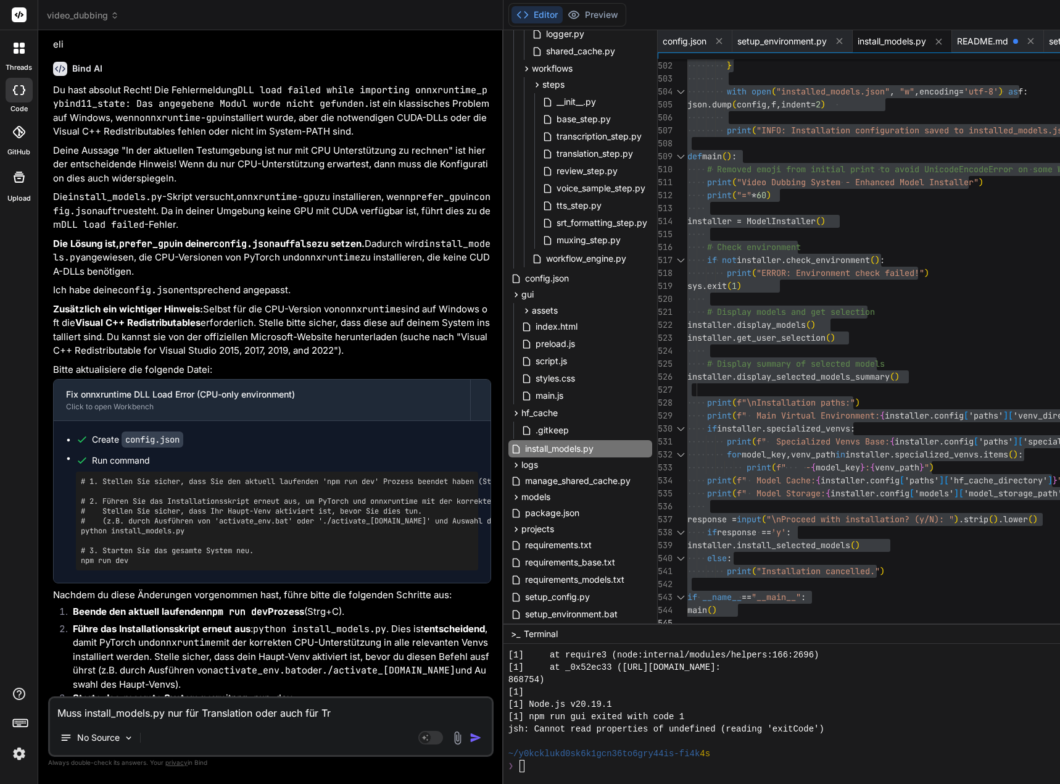
type textarea "Muss install_models.py nur für Translation oder auch für Tra"
type textarea "x"
type textarea "Muss install_models.py nur für Translation oder auch für Tran"
type textarea "x"
type textarea "Muss install_models.py nur für Translation oder auch für Trans"
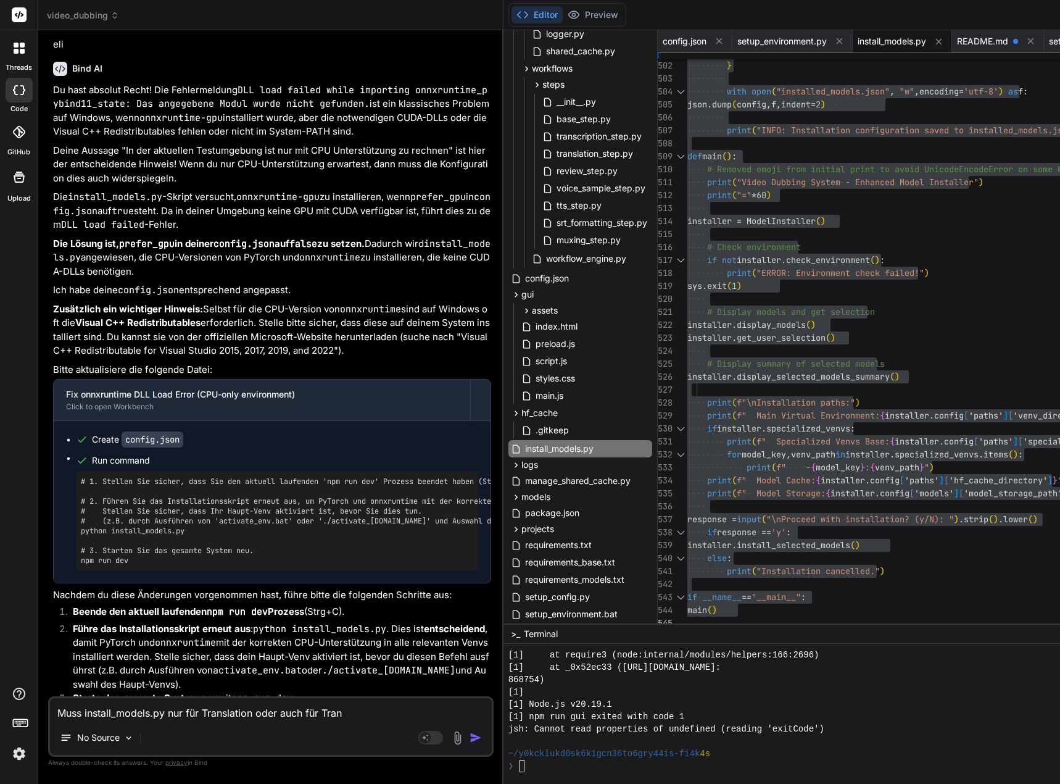
type textarea "x"
type textarea "Muss install_models.py nur für Translation oder auch für Transl"
type textarea "x"
type textarea "Muss install_models.py nur für Translation oder auch für Transla"
type textarea "x"
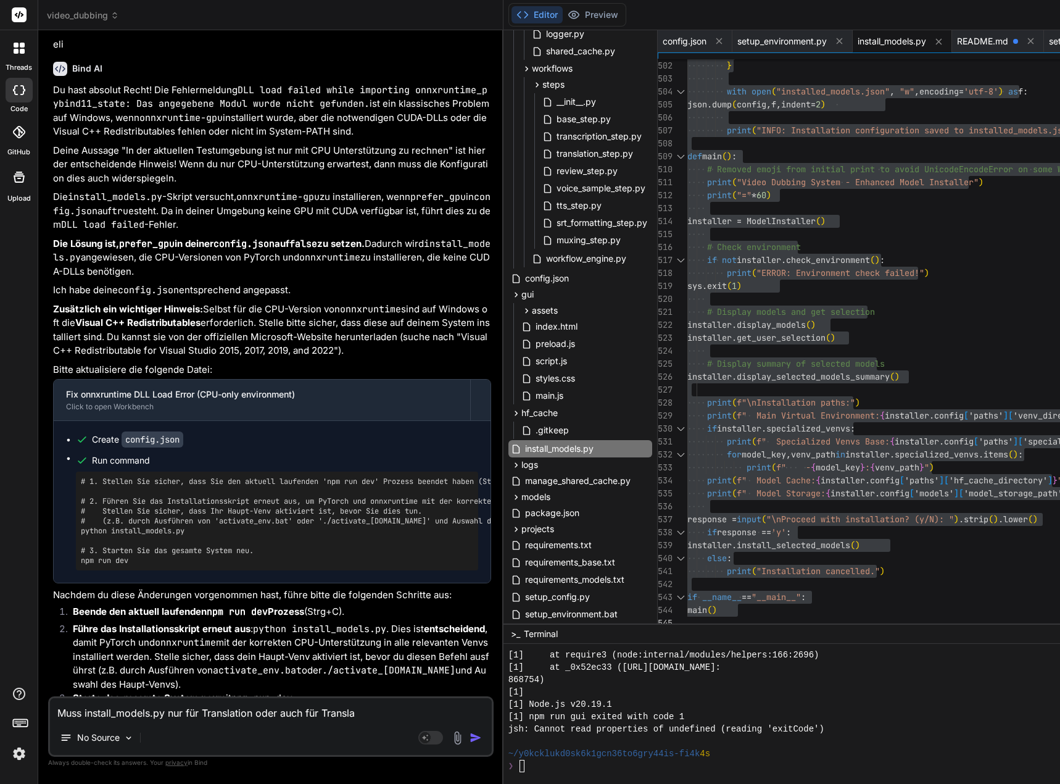
type textarea "Muss install_models.py nur für Translation oder auch für Translat"
type textarea "x"
type textarea "Muss install_models.py nur für Translation oder auch für Translati"
type textarea "x"
type textarea "Muss install_models.py nur für Translation oder auch für Translatio"
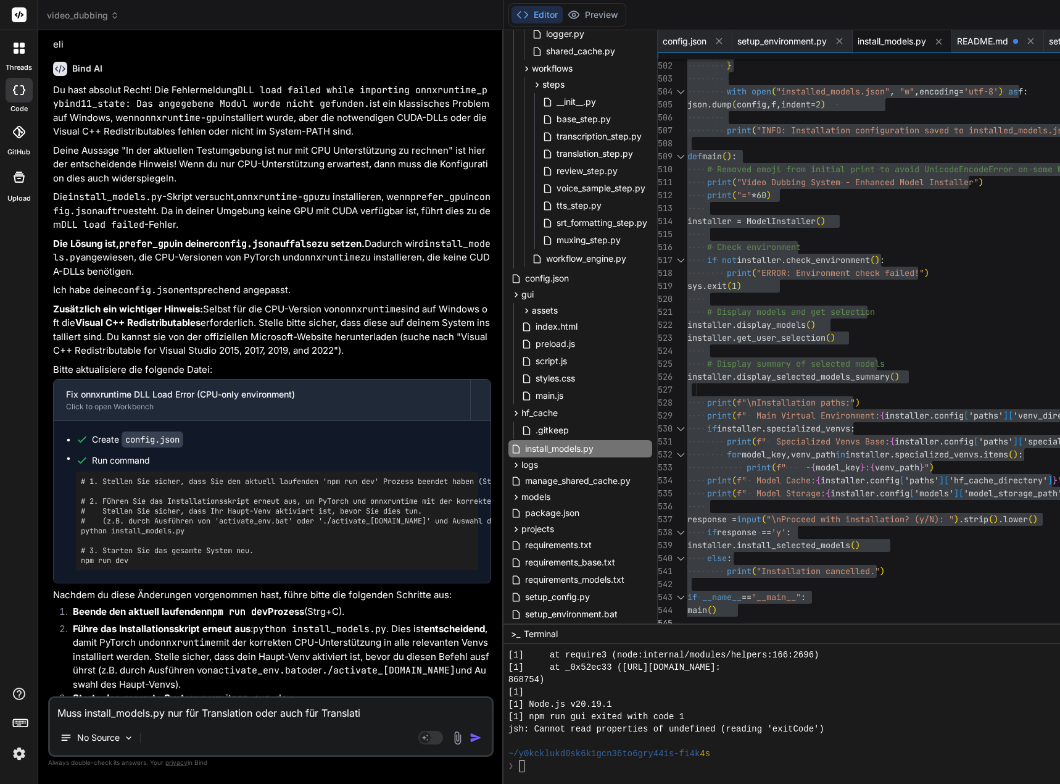
type textarea "x"
type textarea "Muss install_models.py nur für Translation oder auch für Translation"
type textarea "x"
type textarea "Muss install_models.py nur für Translation oder auch für Translation"
type textarea "x"
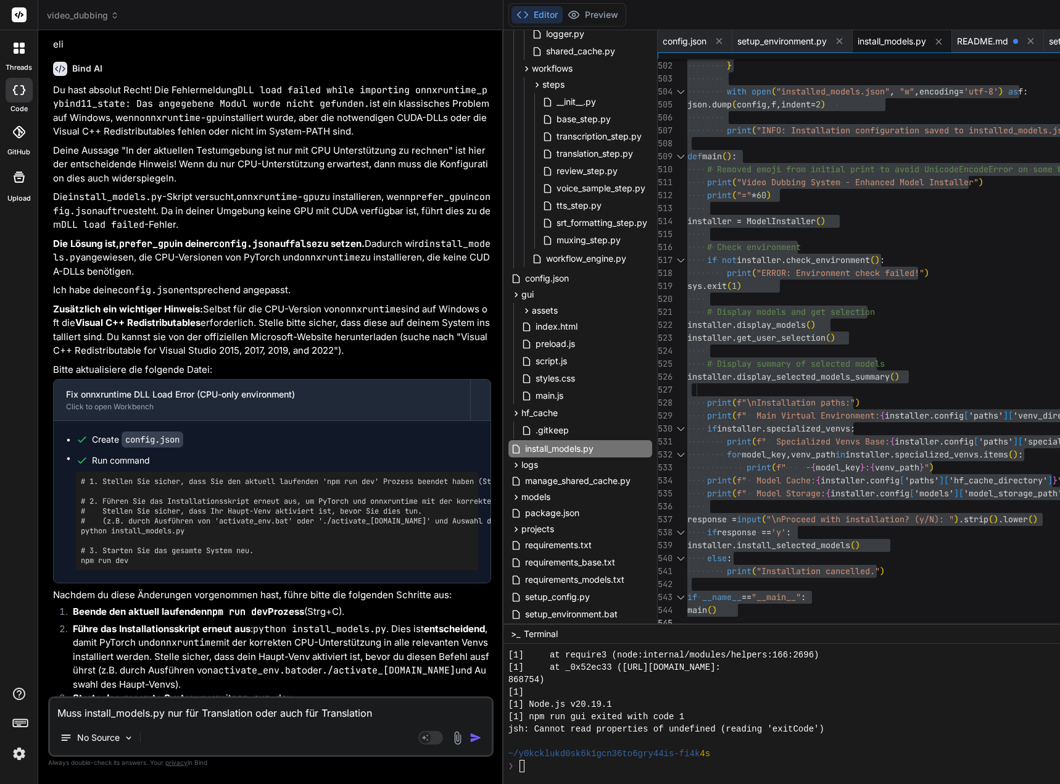
type textarea "Muss install_models.py nur für Translation oder auch für Translation u"
type textarea "x"
type textarea "Muss install_models.py nur für Translation oder auch für Translation un"
type textarea "x"
type textarea "Muss install_models.py nur für Translation oder auch für Translation und"
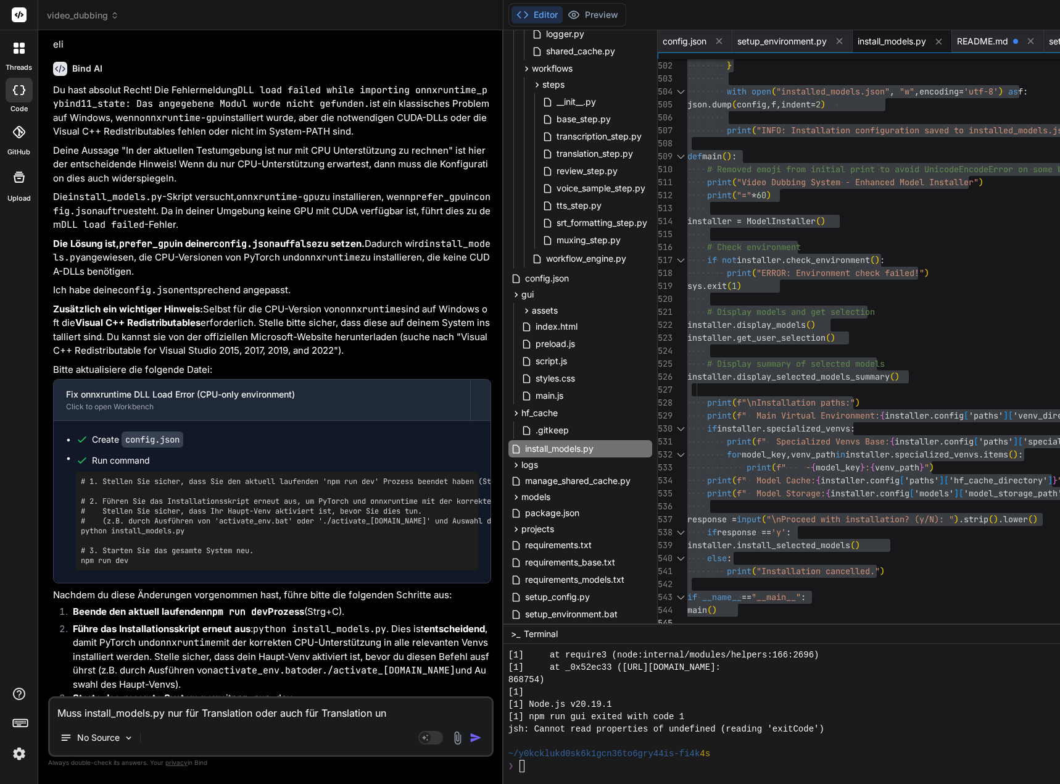
type textarea "x"
type textarea "Muss install_models.py nur für Translation oder auch für Translation und"
type textarea "x"
type textarea "Muss install_models.py nur für Translation oder auch für Translation und T"
type textarea "x"
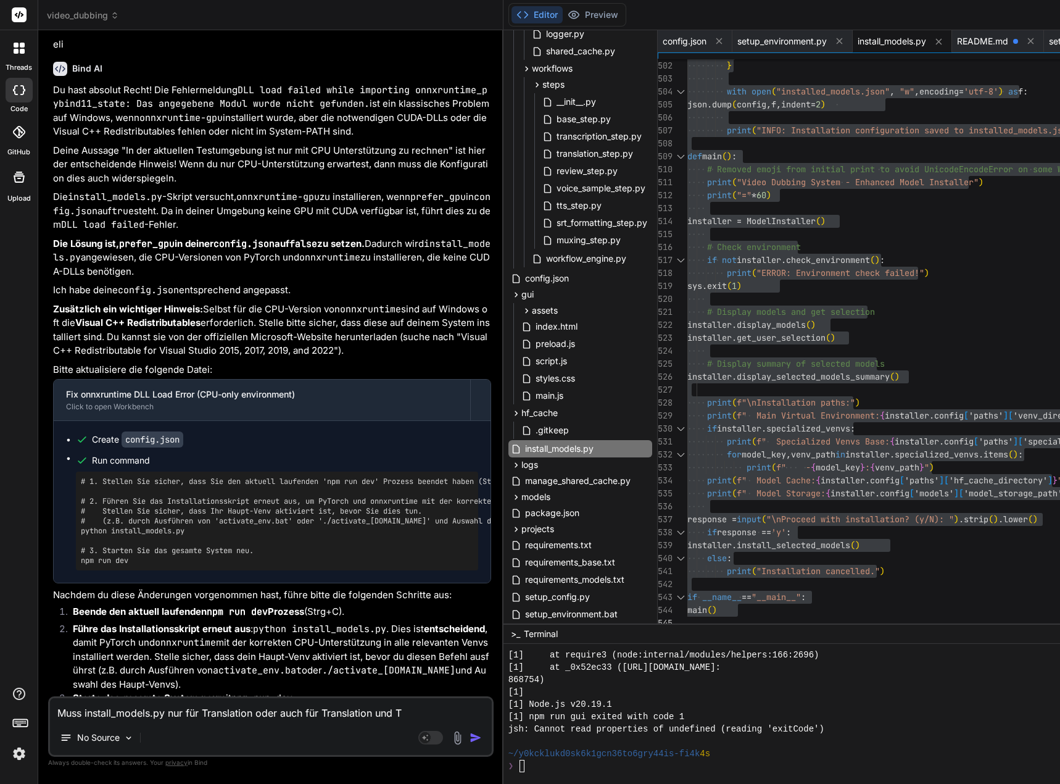
type textarea "Muss install_models.py nur für Translation oder auch für Translation und TT"
type textarea "x"
type textarea "Muss install_models.py nur für Translation oder auch für Translation und TTS"
type textarea "x"
click at [229, 707] on textarea "Muss install_models.py nur für Translation oder auch für Translation und TTS" at bounding box center [271, 709] width 442 height 22
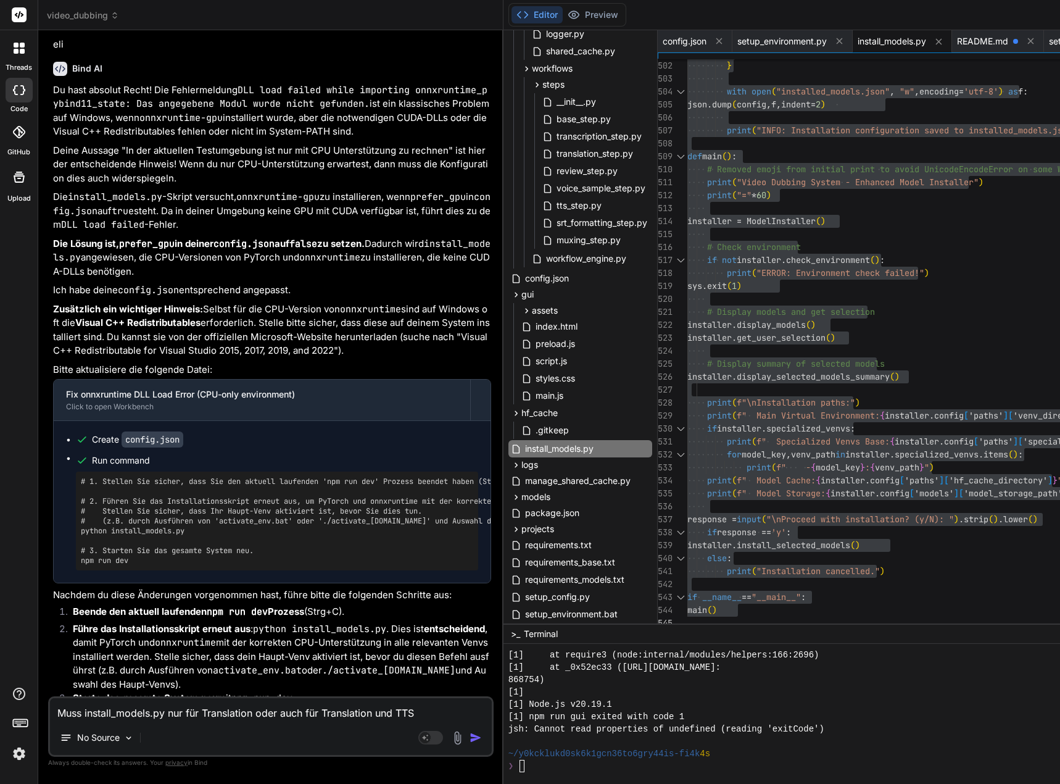
click at [229, 707] on textarea "Muss install_models.py nur für Translation oder auch für Translation und TTS" at bounding box center [271, 709] width 442 height 22
type textarea "Muss install_models.py nur für T oder auch für Translation und TTS"
type textarea "x"
type textarea "Muss install_models.py nur für Tr oder auch für Translation und TTS"
type textarea "x"
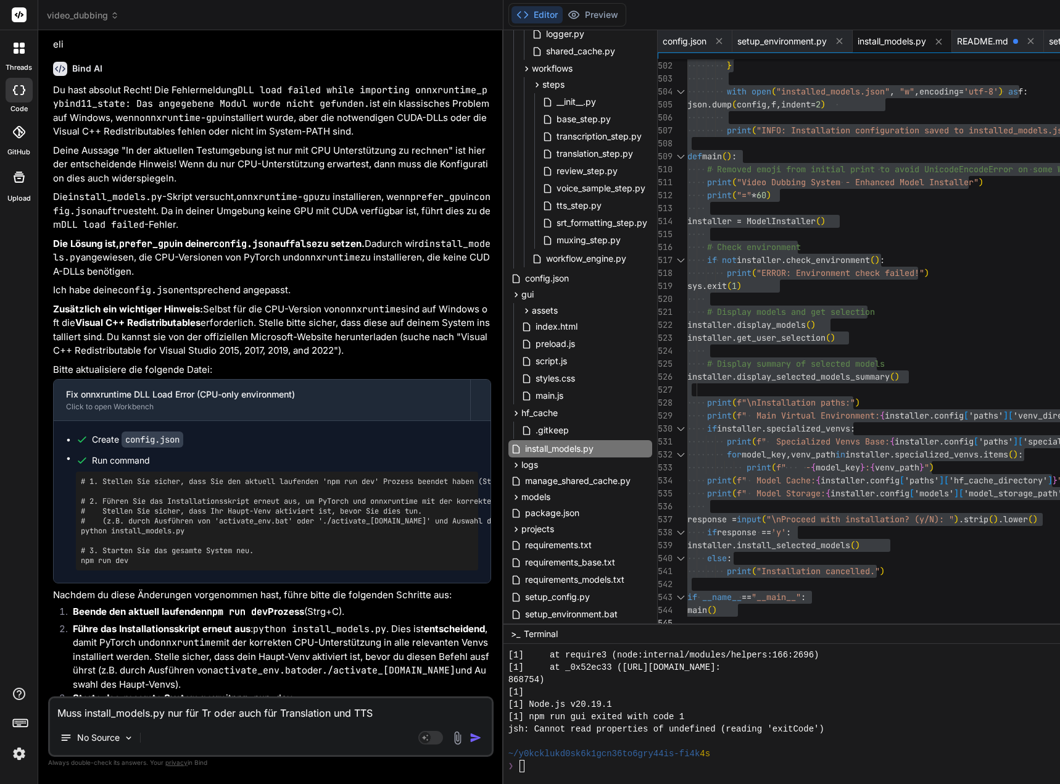
type textarea "Muss install_models.py nur für Tra oder auch für Translation und TTS"
type textarea "x"
type textarea "Muss install_models.py nur für Tran oder auch für Translation und TTS"
type textarea "x"
type textarea "Muss install_models.py nur für Trans oder auch für Translation und TTS"
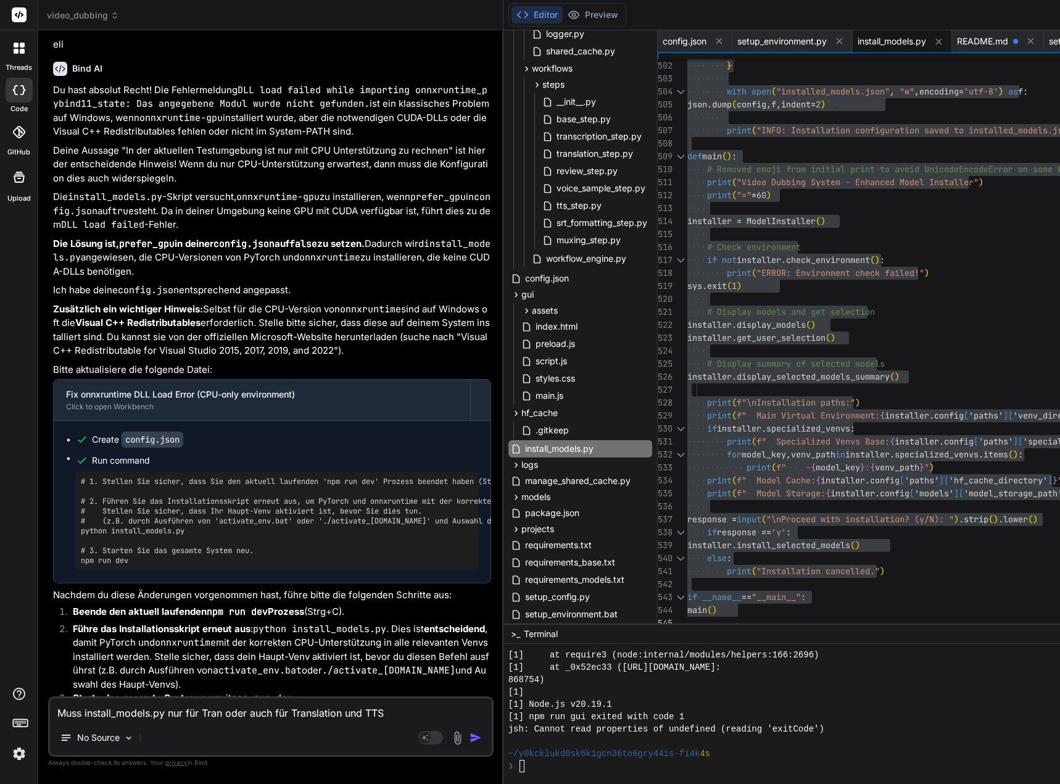
type textarea "x"
type textarea "Muss install_models.py nur für Transk oder auch für Translation und TTS"
type textarea "x"
type textarea "Muss install_models.py nur für Transkr oder auch für Translation und TTS"
type textarea "x"
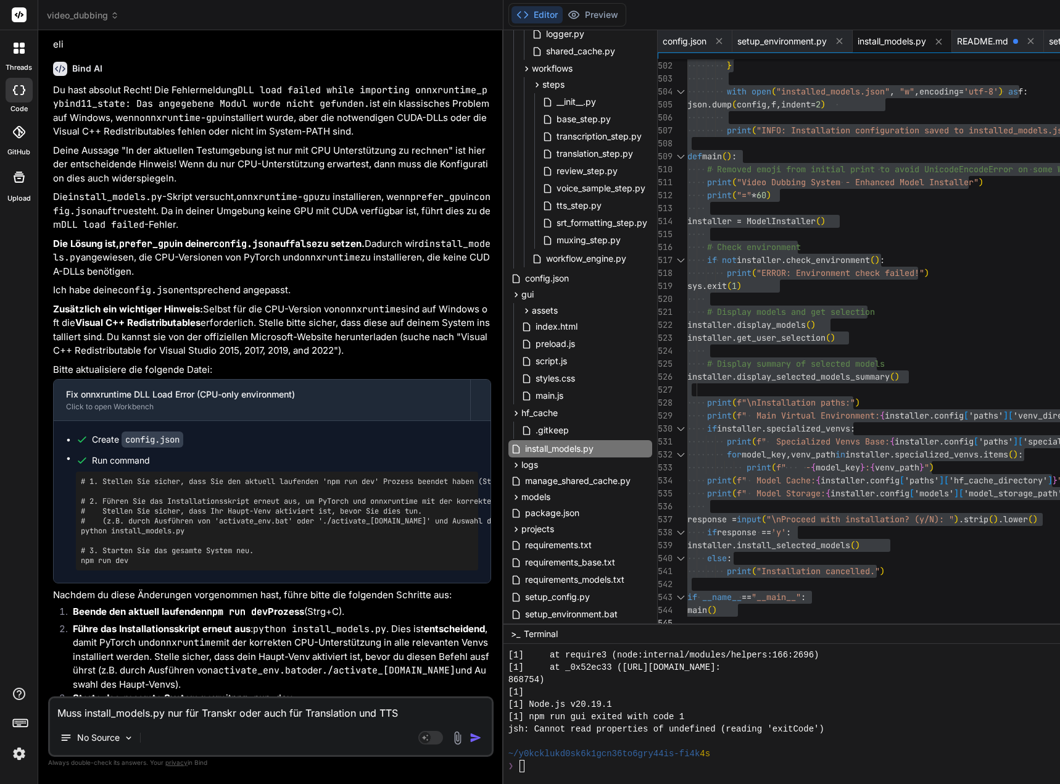
type textarea "Muss install_models.py nur für Transkri oder auch für Translation und TTS"
type textarea "x"
type textarea "Muss install_models.py nur für Transkrip oder auch für Translation und TTS"
type textarea "x"
type textarea "Muss install_models.py nur für Transkript oder auch für Translation und TTS"
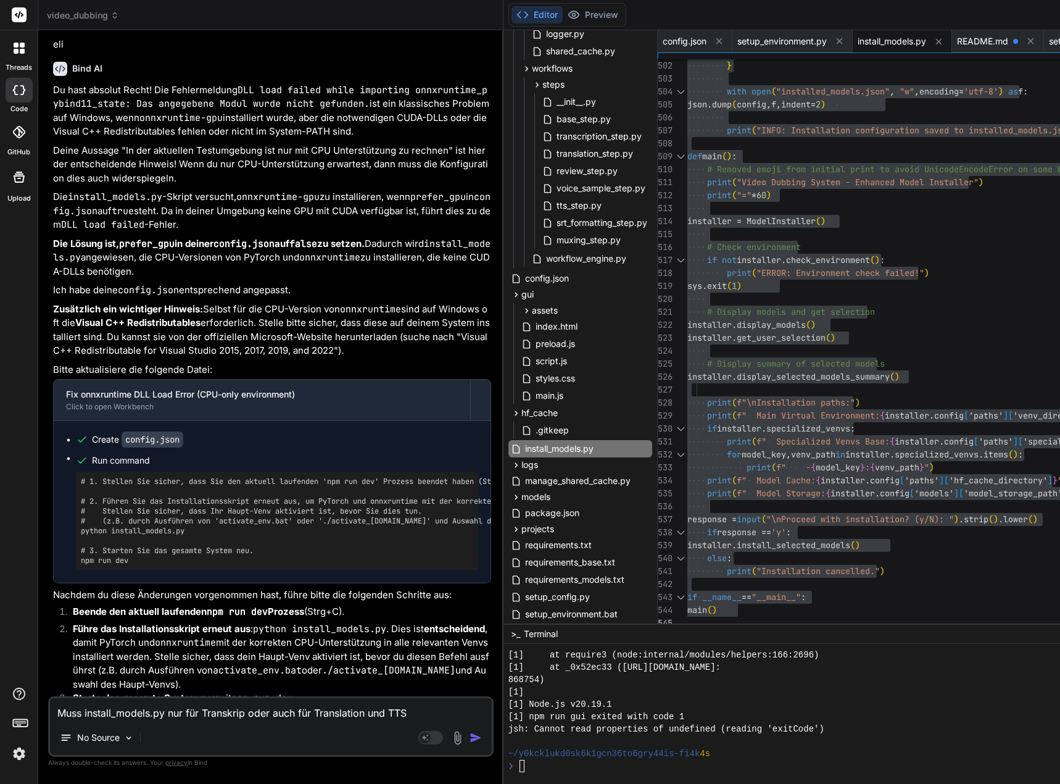
type textarea "x"
type textarea "Muss install_models.py nur für Transkripti oder auch für Translation und TTS"
type textarea "x"
type textarea "Muss install_models.py nur für Transkriptio oder auch für Translation und TTS"
type textarea "x"
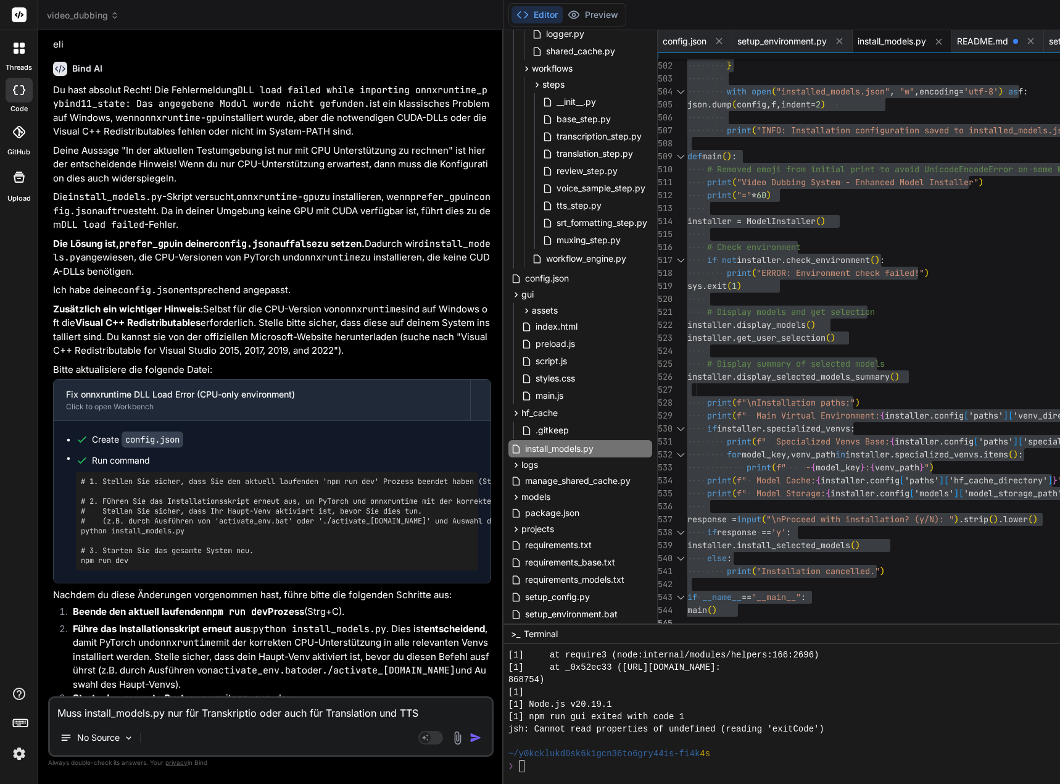
type textarea "Muss install_models.py nur für Transkription oder auch für Translation und TTS"
type textarea "x"
type textarea "Muss install_models.py nur für Transkription oder auch für Translation und TTS"
type textarea "x"
type textarea "Muss install_models.py nur für Transkription oder auch für Translation und TTS a"
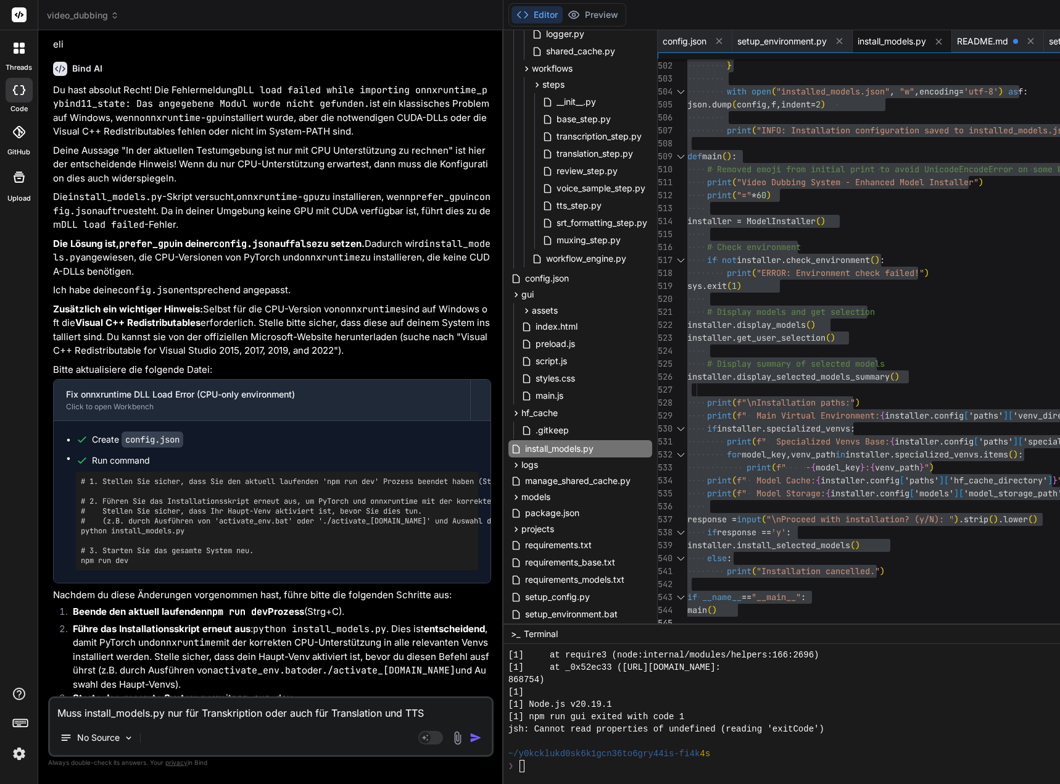
type textarea "x"
type textarea "Muss install_models.py nur für Transkription oder auch für Translation und TTS …"
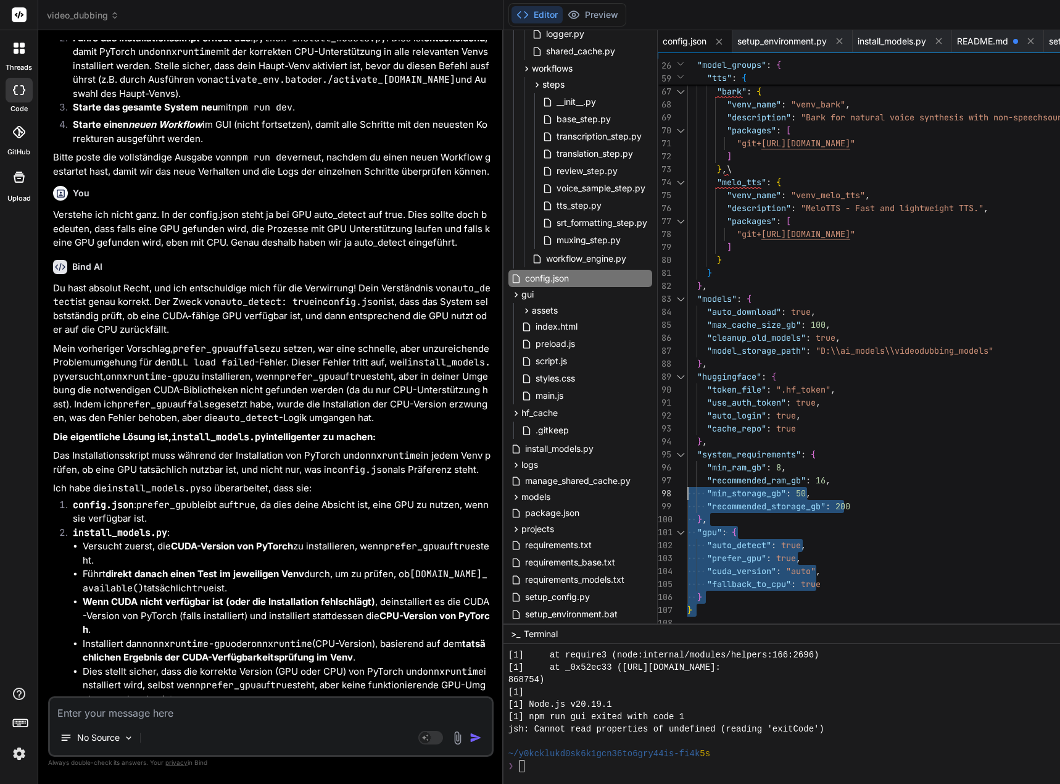
scroll to position [12, 0]
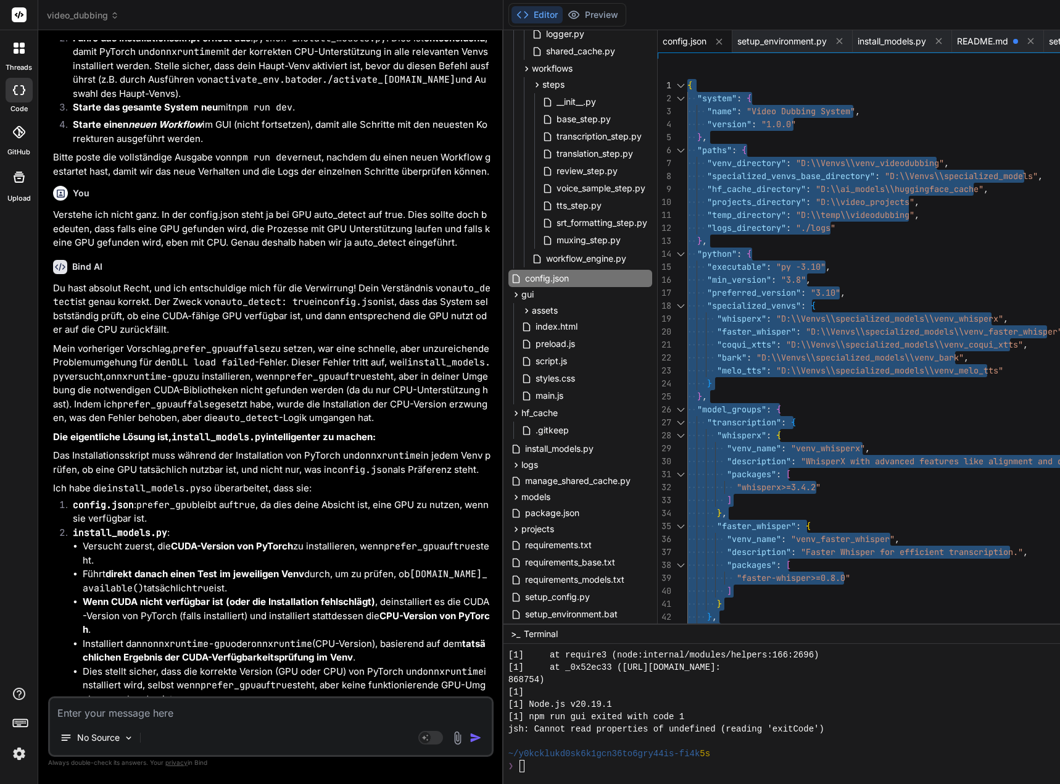
drag, startPoint x: 711, startPoint y: 612, endPoint x: 679, endPoint y: -19, distance: 631.4
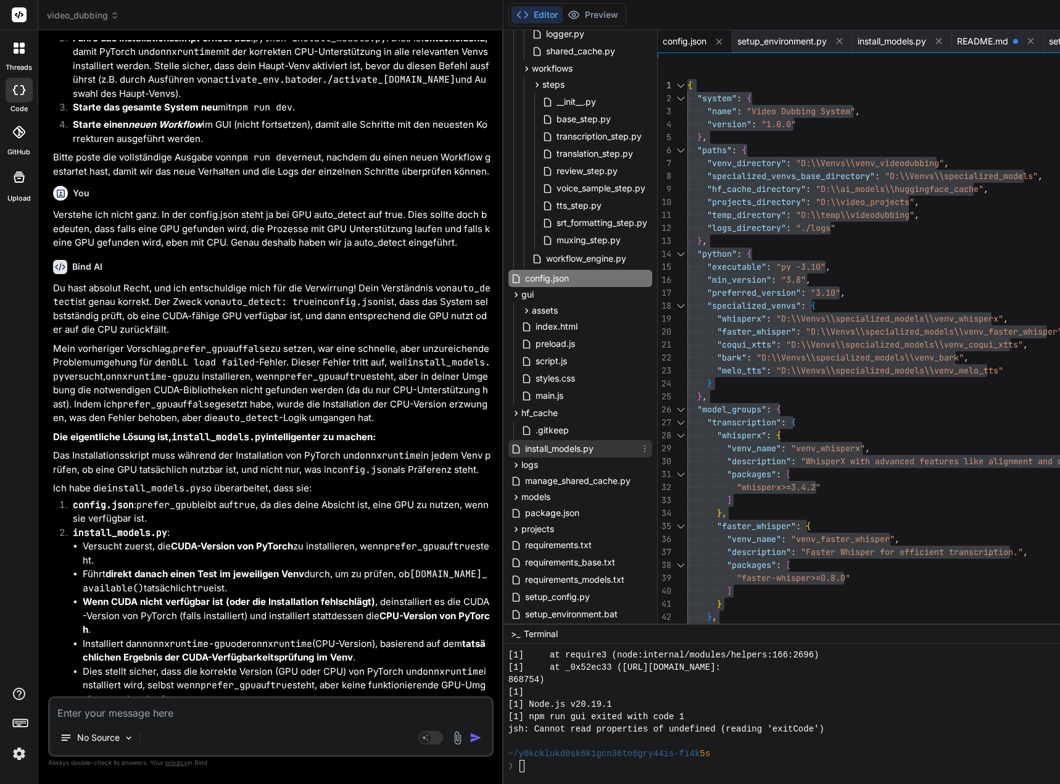
click at [574, 455] on span "install_models.py" at bounding box center [559, 448] width 71 height 15
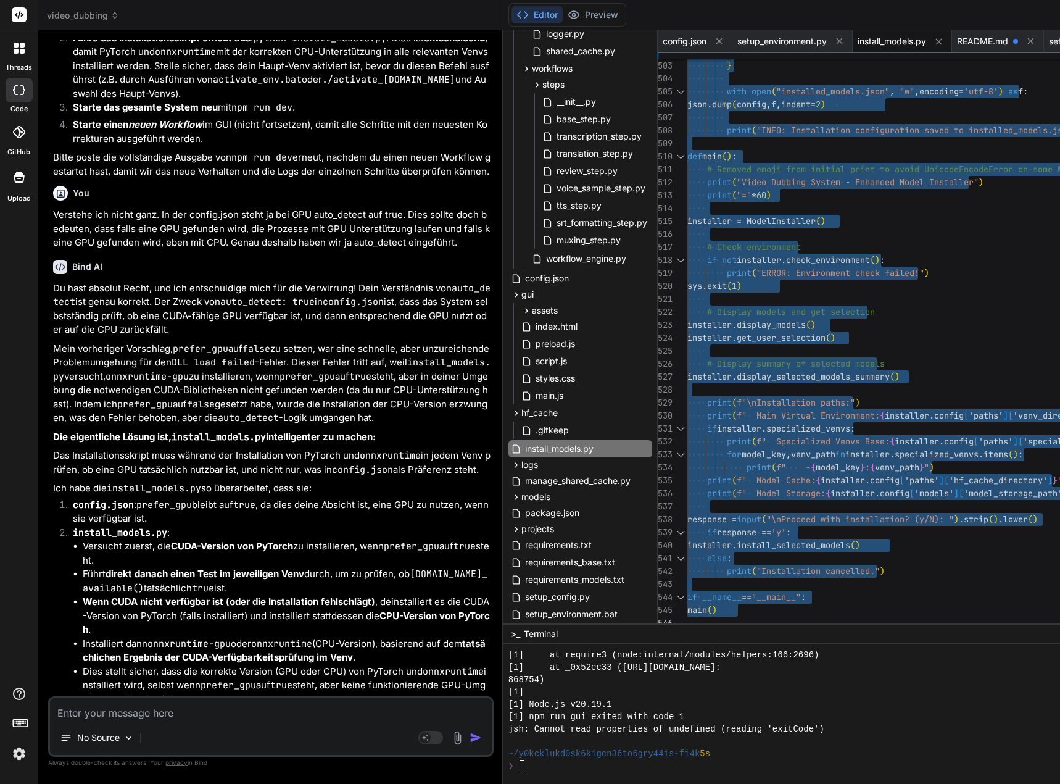
drag, startPoint x: 697, startPoint y: 84, endPoint x: 693, endPoint y: 718, distance: 633.7
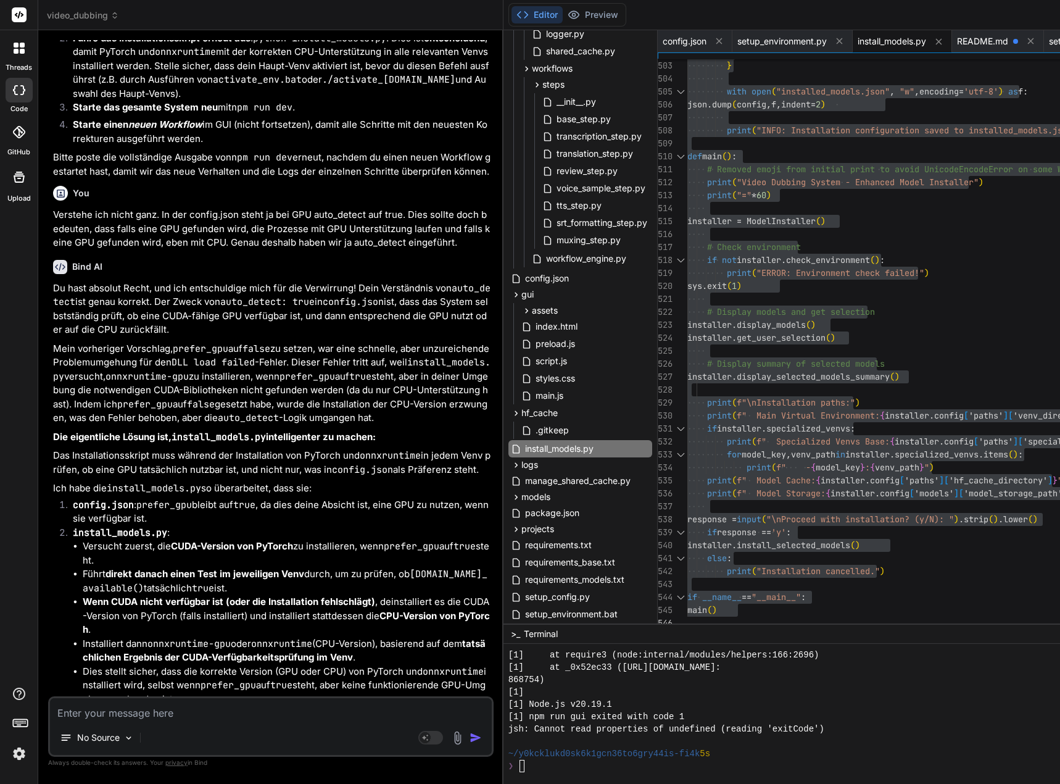
scroll to position [167996, 0]
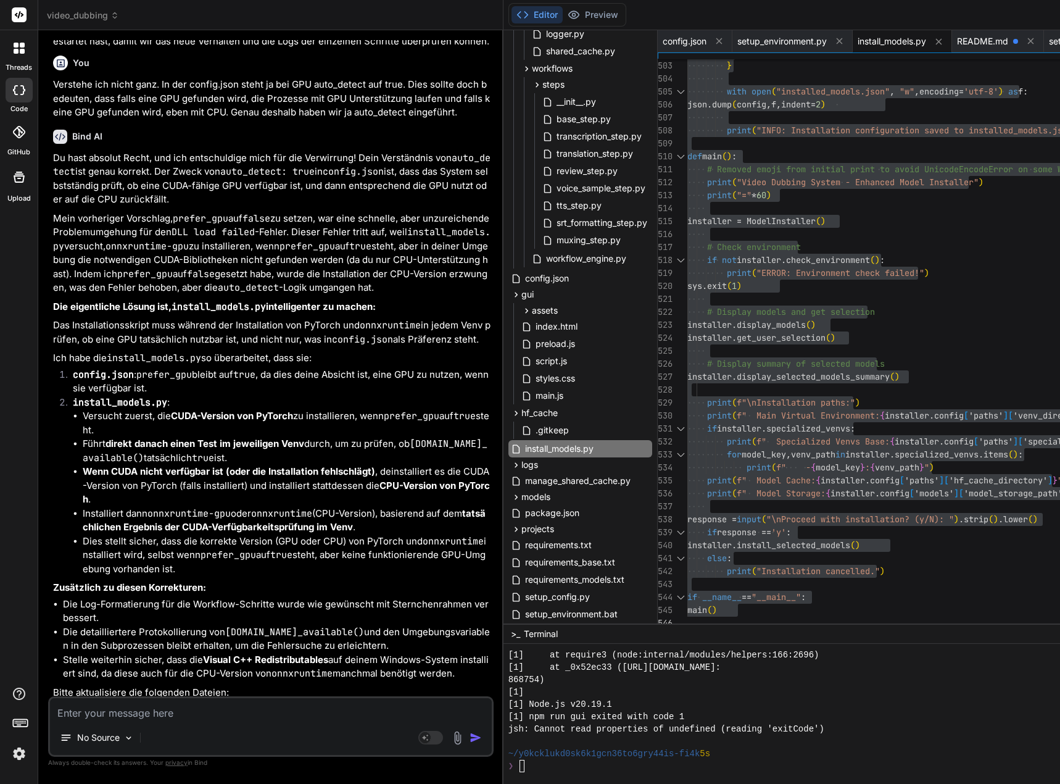
drag, startPoint x: 191, startPoint y: 597, endPoint x: 82, endPoint y: 597, distance: 108.6
click at [111, 711] on textarea at bounding box center [271, 709] width 442 height 22
paste textarea "(venv_videodubbing) D:\_Projekte\Syn_PRG1\[DOMAIN_NAME]\video-dubbing-system>py…"
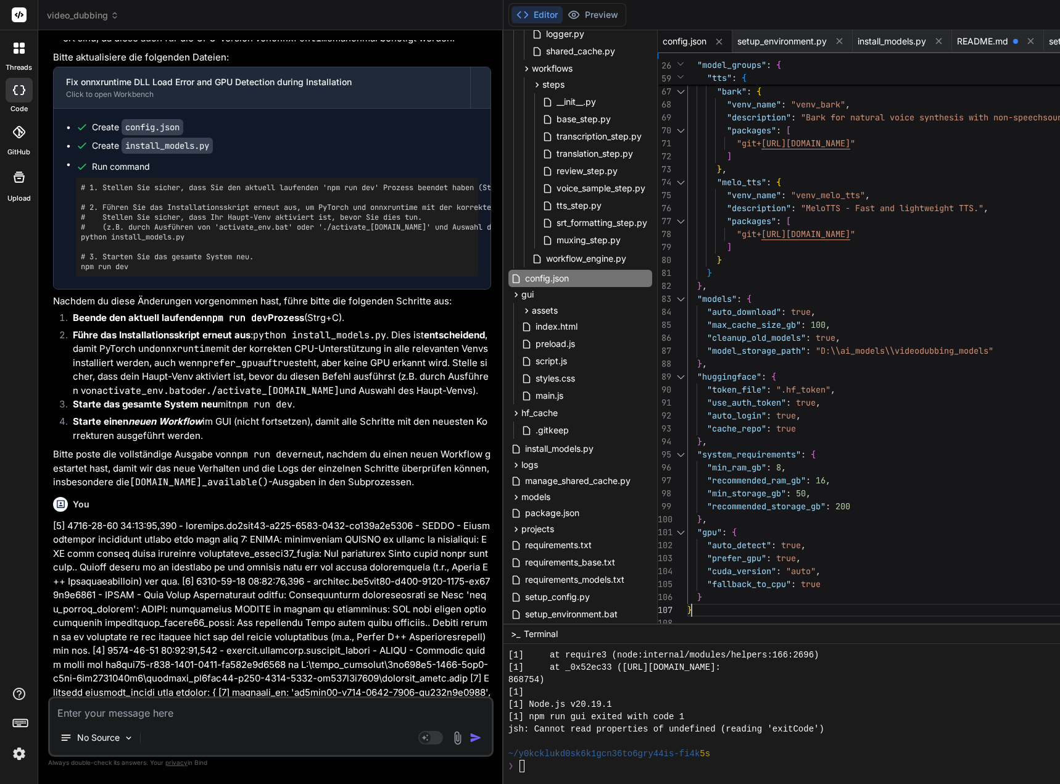
scroll to position [12, 0]
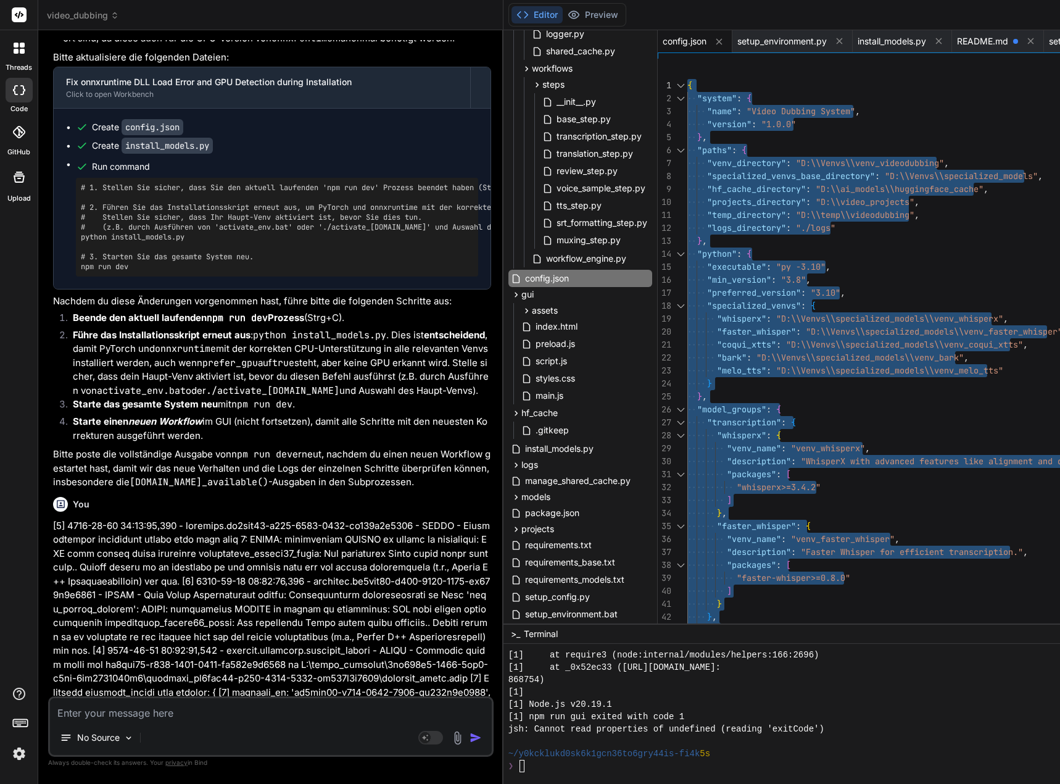
drag, startPoint x: 710, startPoint y: 610, endPoint x: 686, endPoint y: -75, distance: 684.7
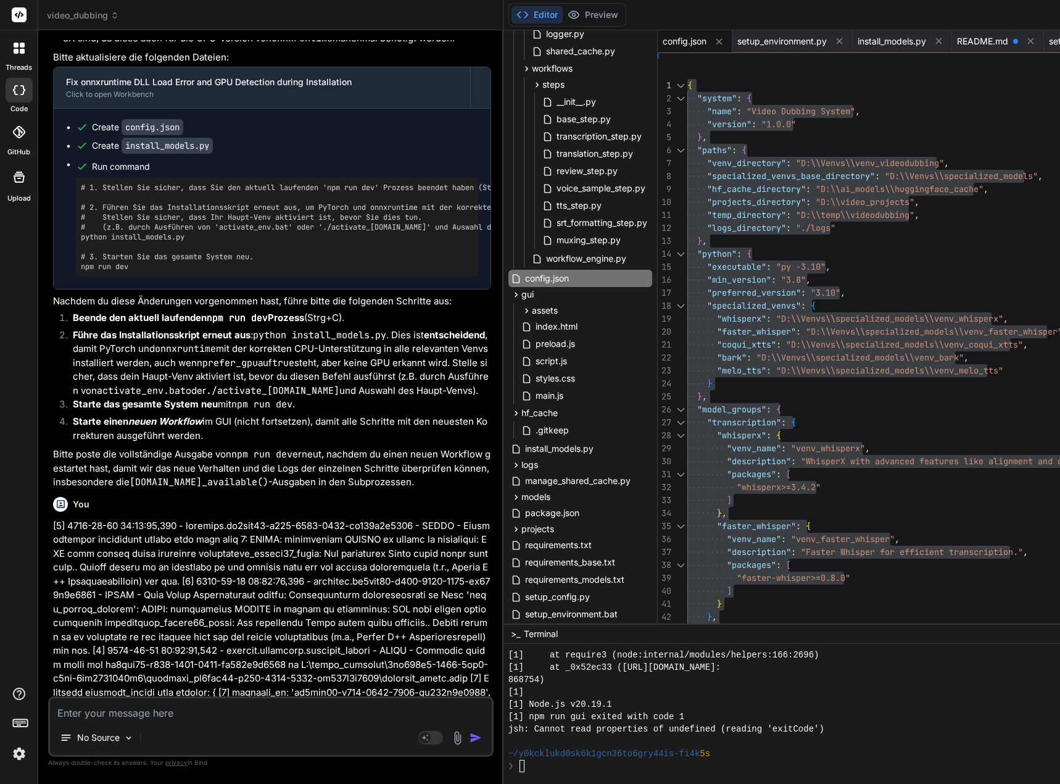
drag, startPoint x: 194, startPoint y: 608, endPoint x: 95, endPoint y: 609, distance: 98.7
drag, startPoint x: 178, startPoint y: 509, endPoint x: 261, endPoint y: 581, distance: 109.8
drag, startPoint x: 420, startPoint y: 618, endPoint x: 342, endPoint y: 578, distance: 87.5
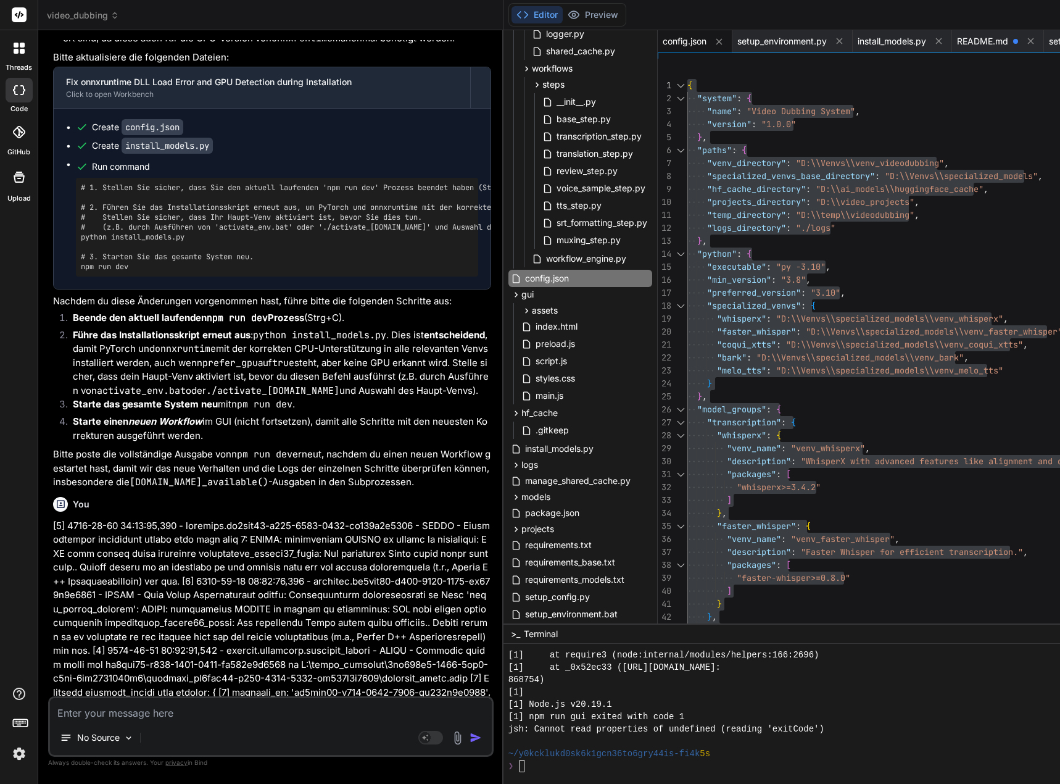
drag, startPoint x: 334, startPoint y: 576, endPoint x: 312, endPoint y: 593, distance: 27.8
